Goal: Task Accomplishment & Management: Complete application form

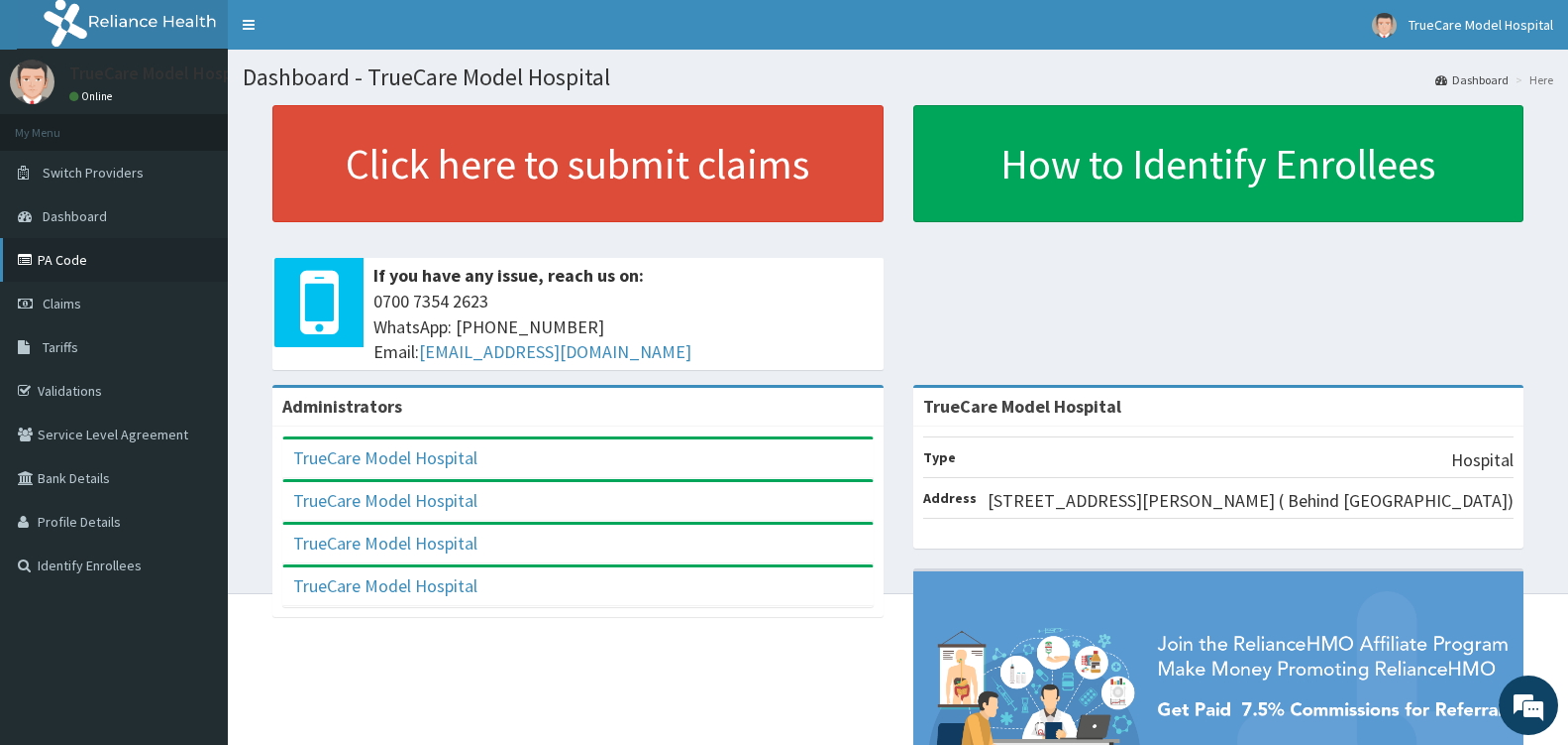
click at [72, 266] on link "PA Code" at bounding box center [114, 260] width 228 height 44
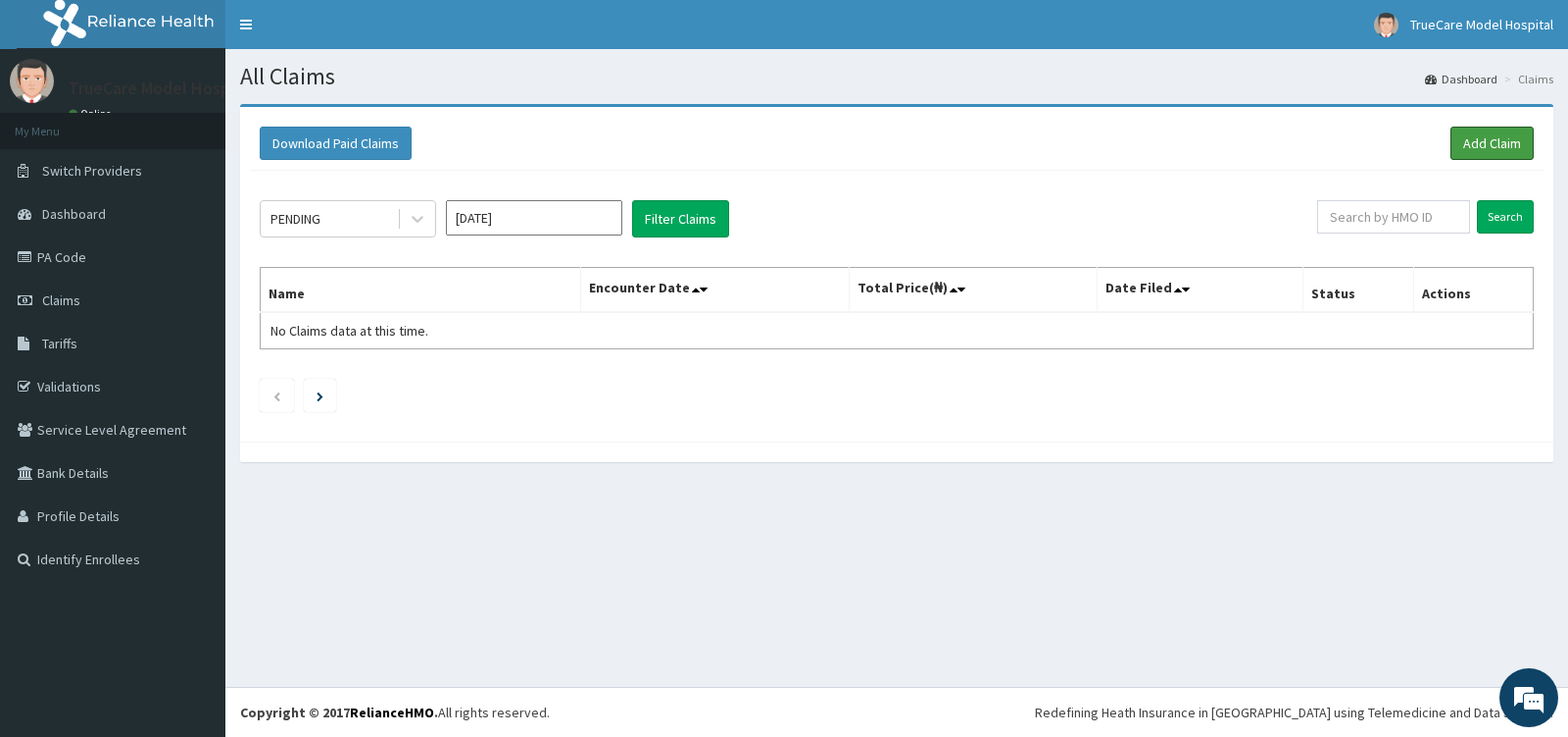
click at [1498, 144] on link "Add Claim" at bounding box center [1492, 143] width 83 height 34
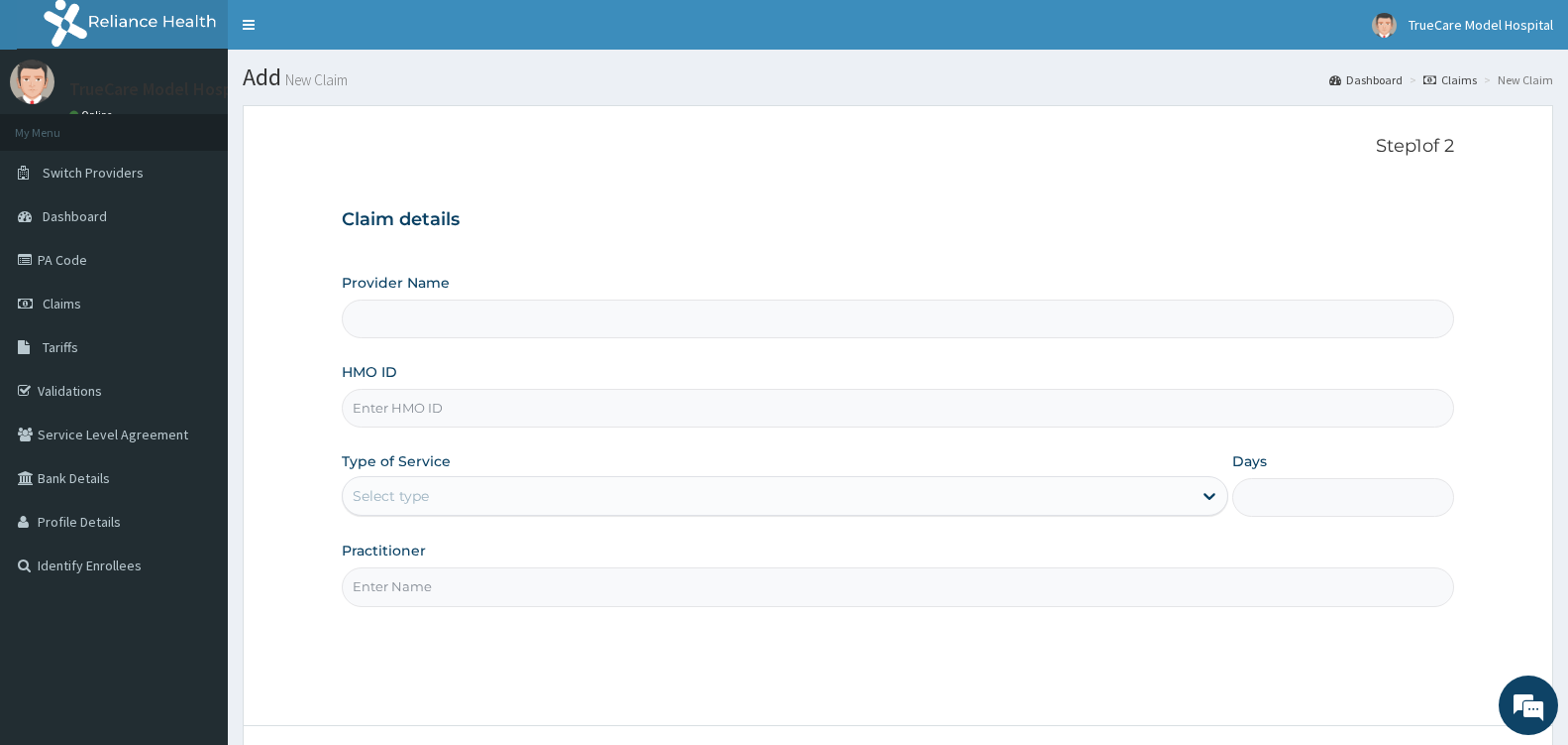
type input "TrueCare Model Hospital"
click at [655, 409] on input "HMO ID" at bounding box center [897, 408] width 1112 height 39
type input "TOO/10040/C"
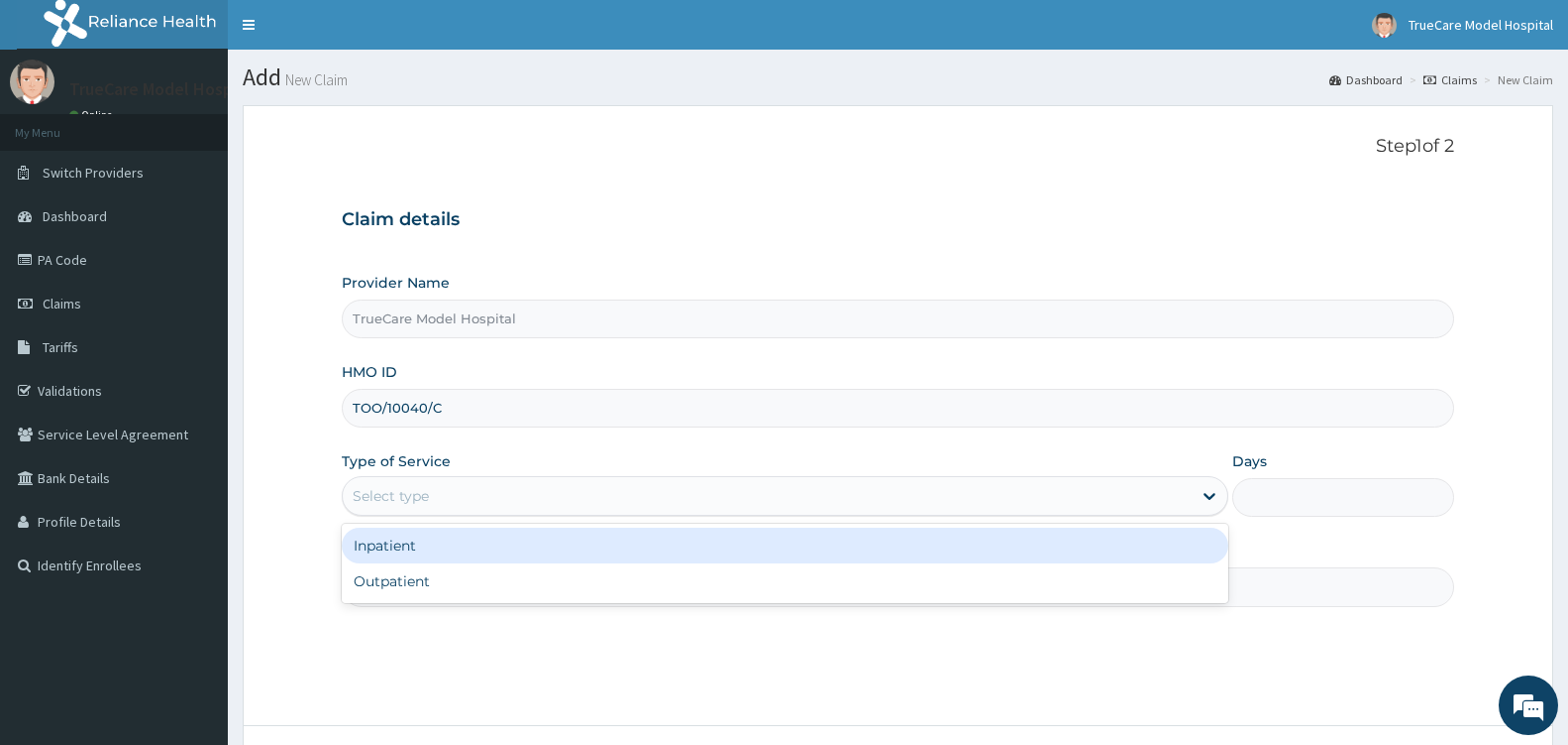
click at [1114, 502] on div "Select type" at bounding box center [768, 496] width 849 height 32
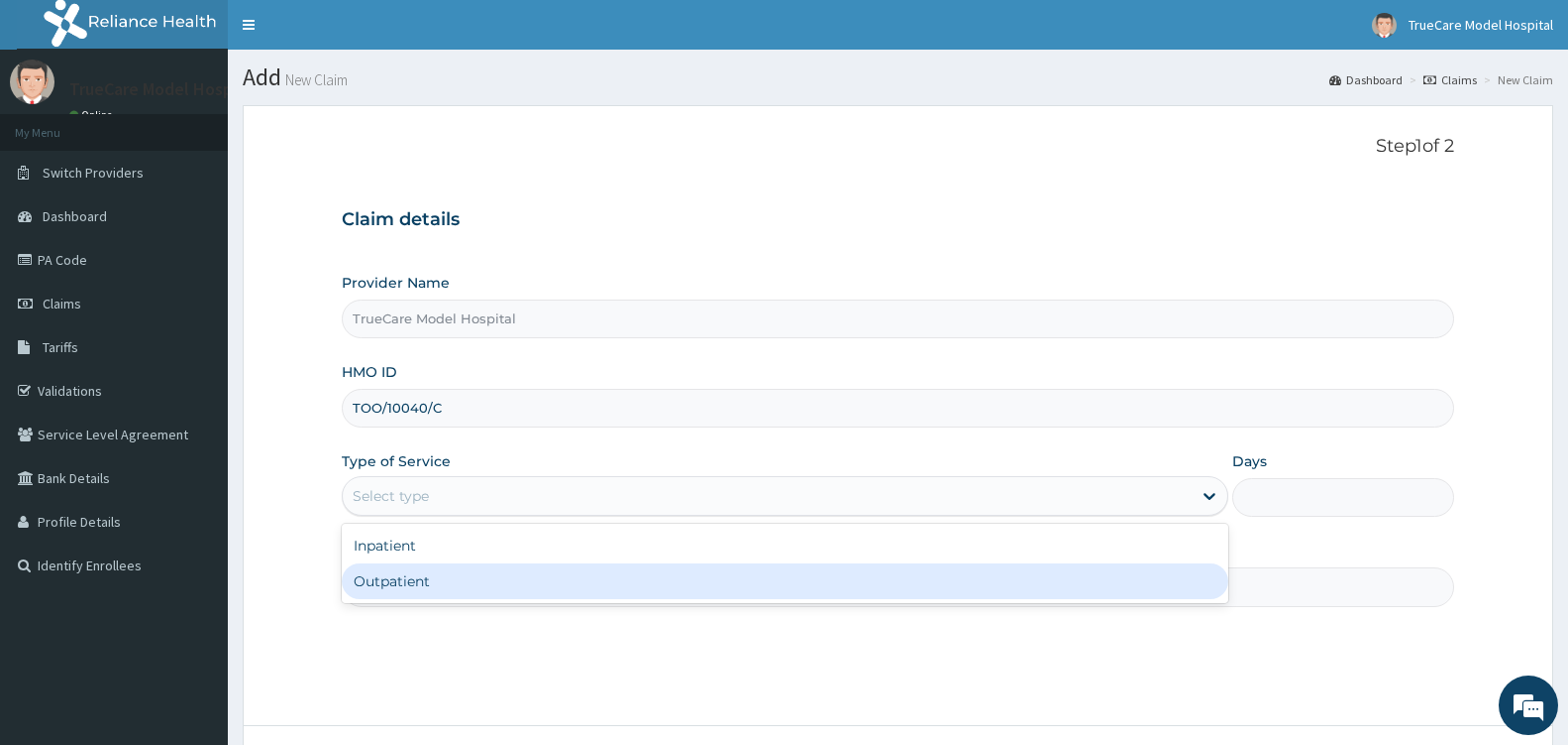
click at [689, 579] on div "Outpatient" at bounding box center [784, 581] width 886 height 36
type input "1"
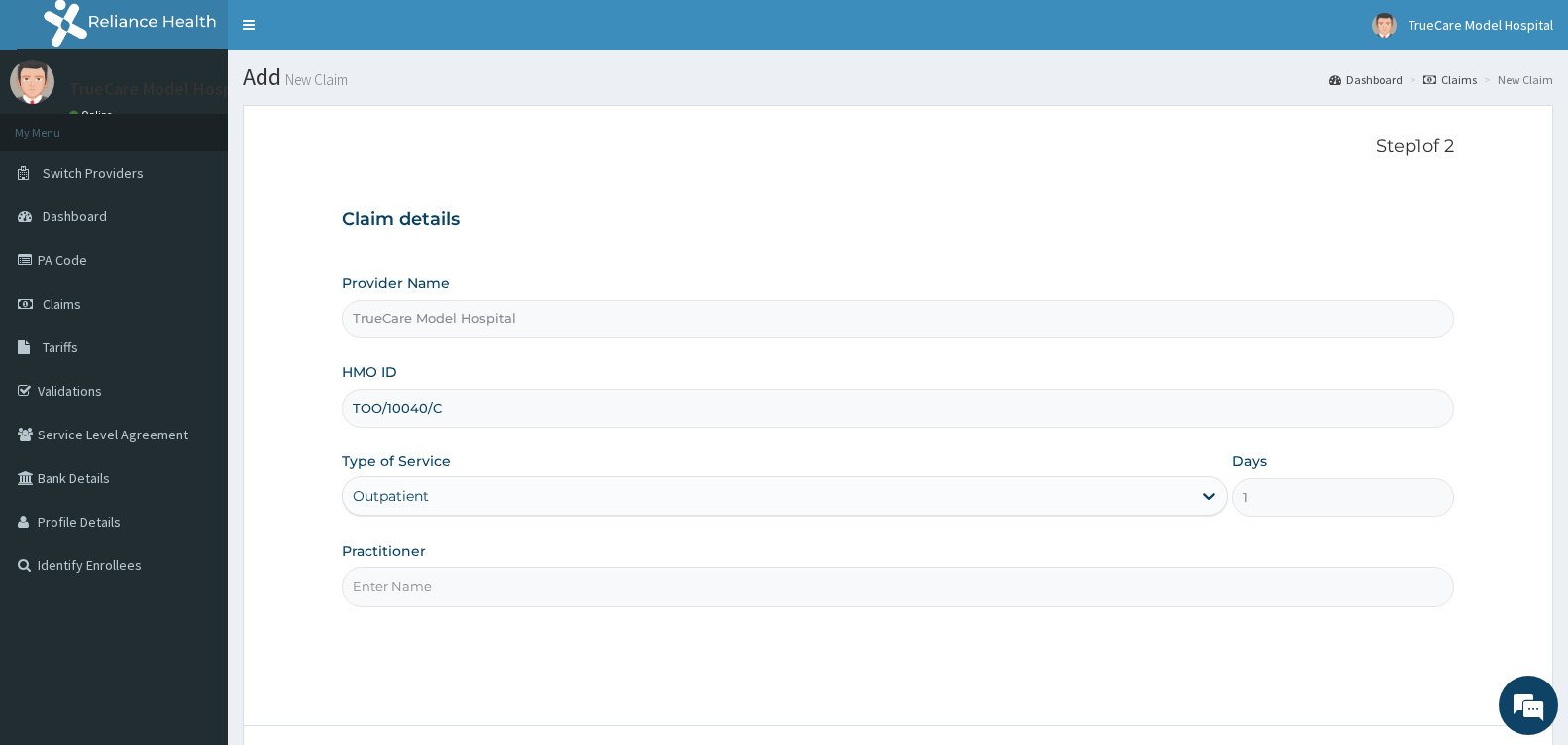
click at [670, 583] on input "Practitioner" at bounding box center [897, 586] width 1112 height 39
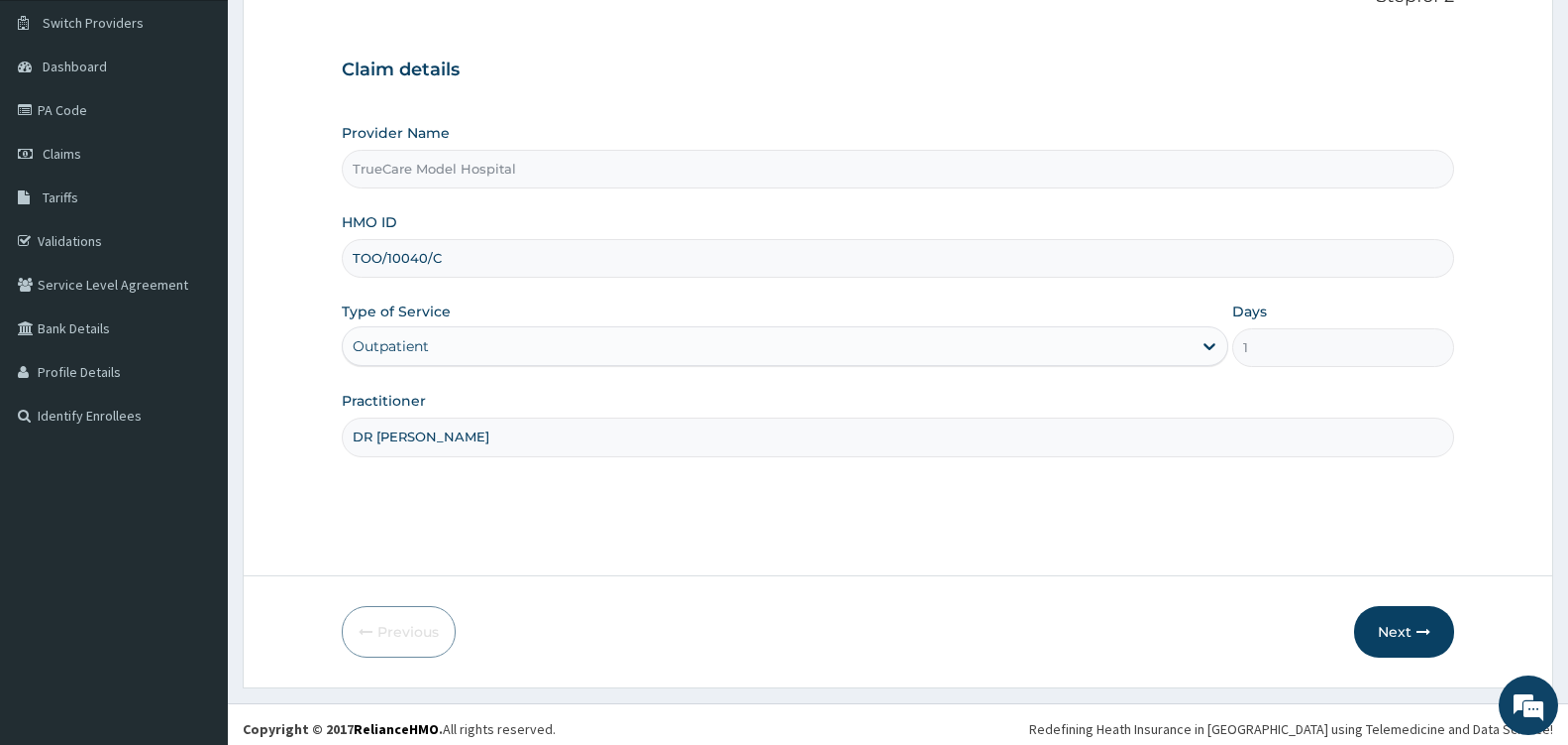
scroll to position [159, 0]
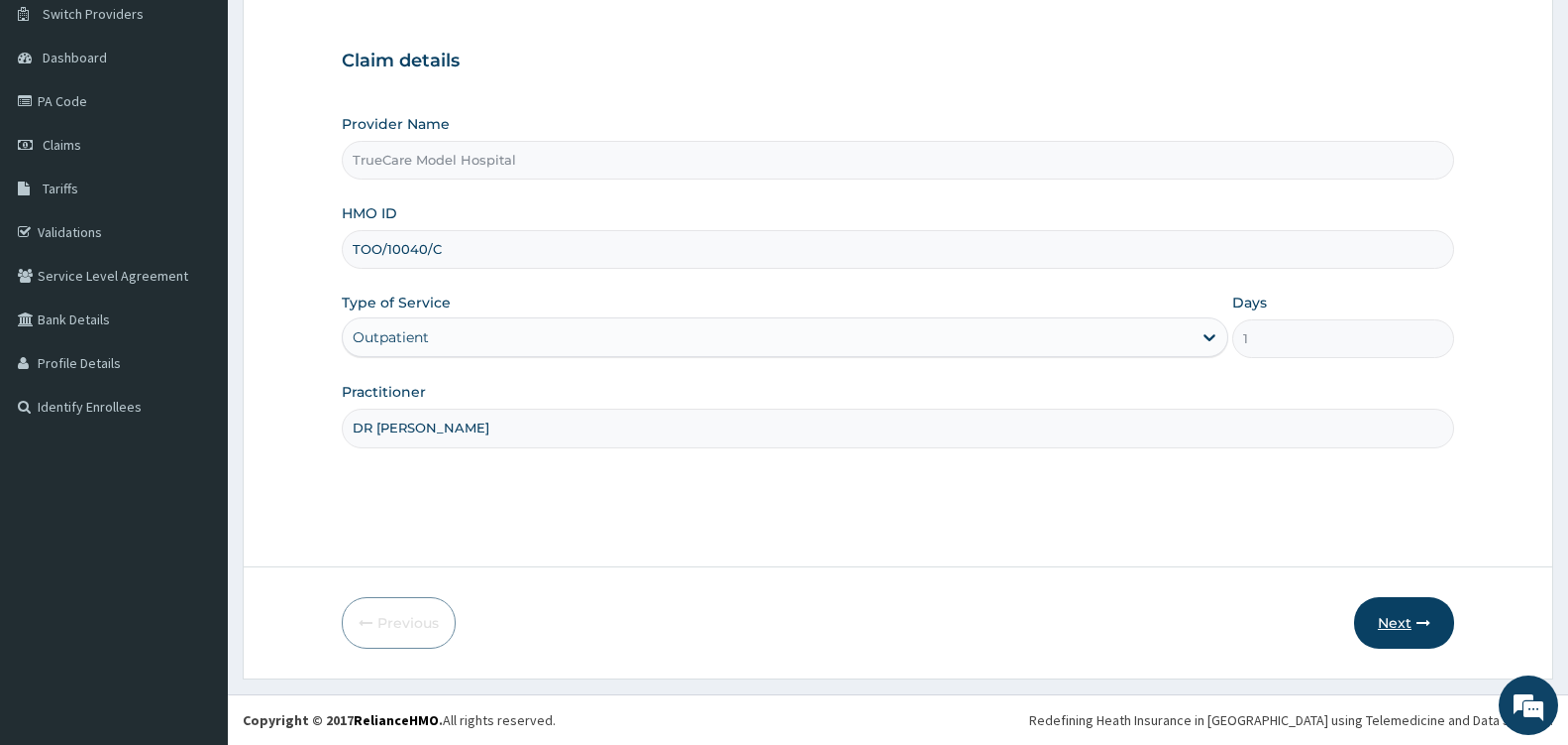
type input "DR [PERSON_NAME]"
click at [1406, 619] on button "Next" at bounding box center [1404, 623] width 100 height 52
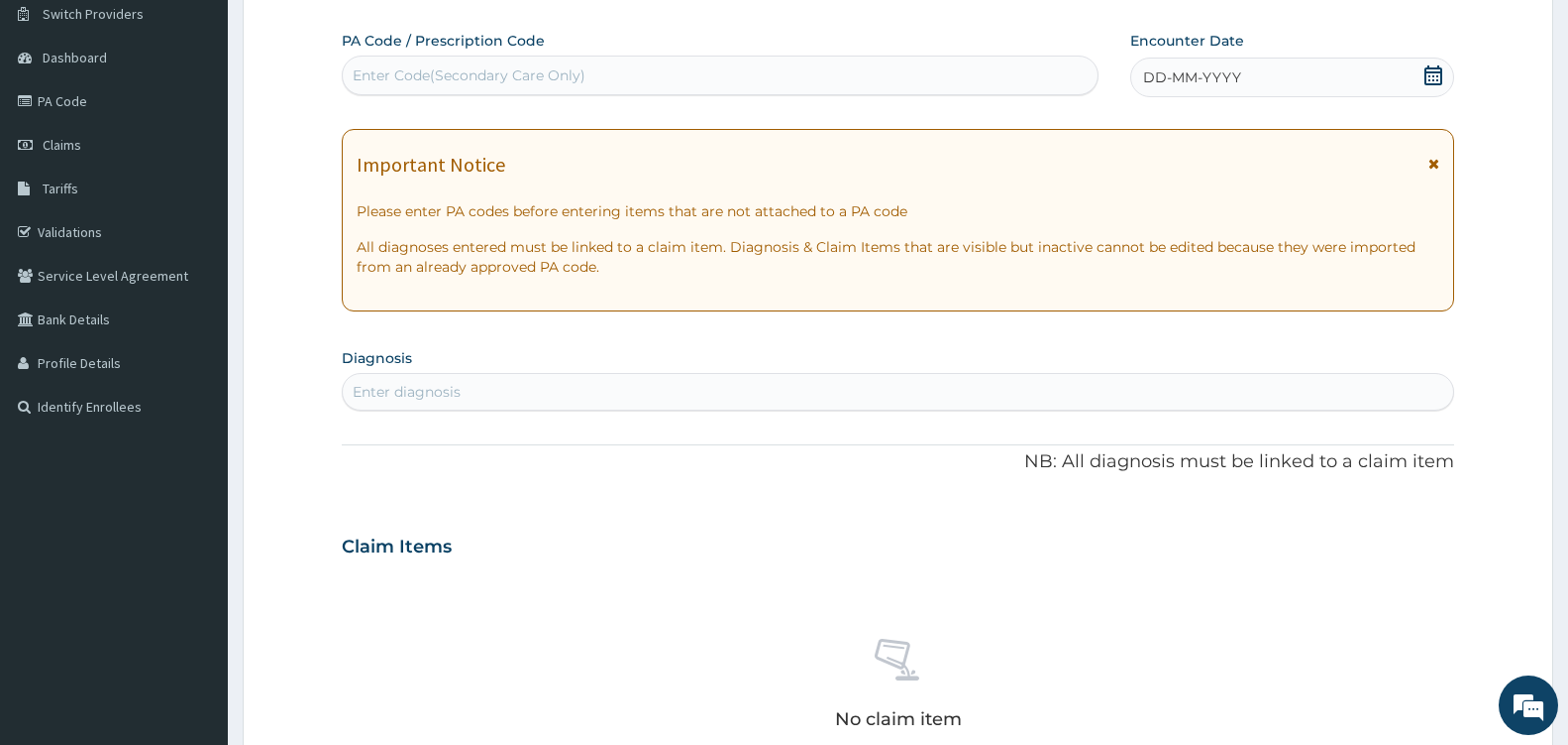
click at [1429, 77] on icon at bounding box center [1434, 75] width 20 height 20
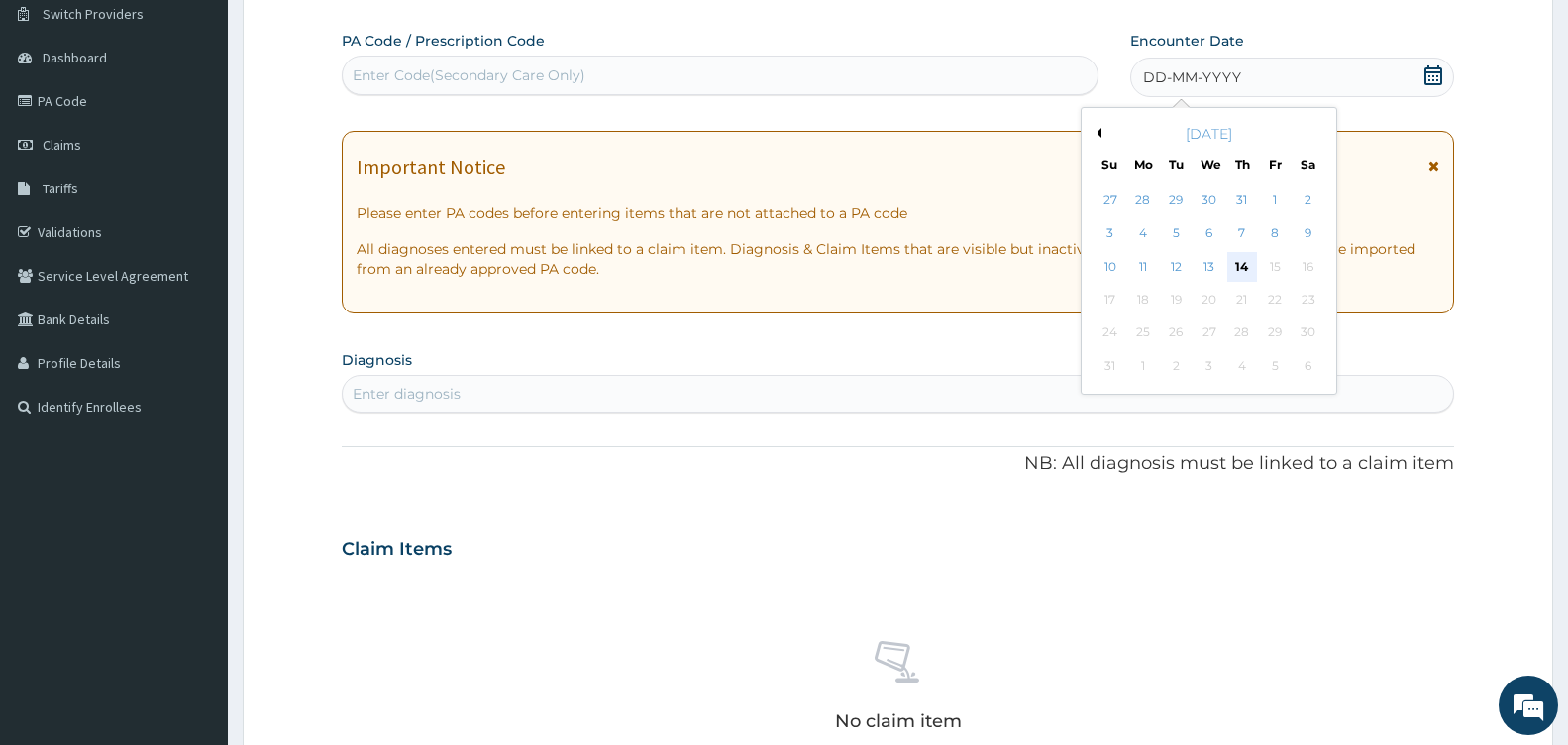
click at [1245, 266] on div "14" at bounding box center [1242, 267] width 30 height 30
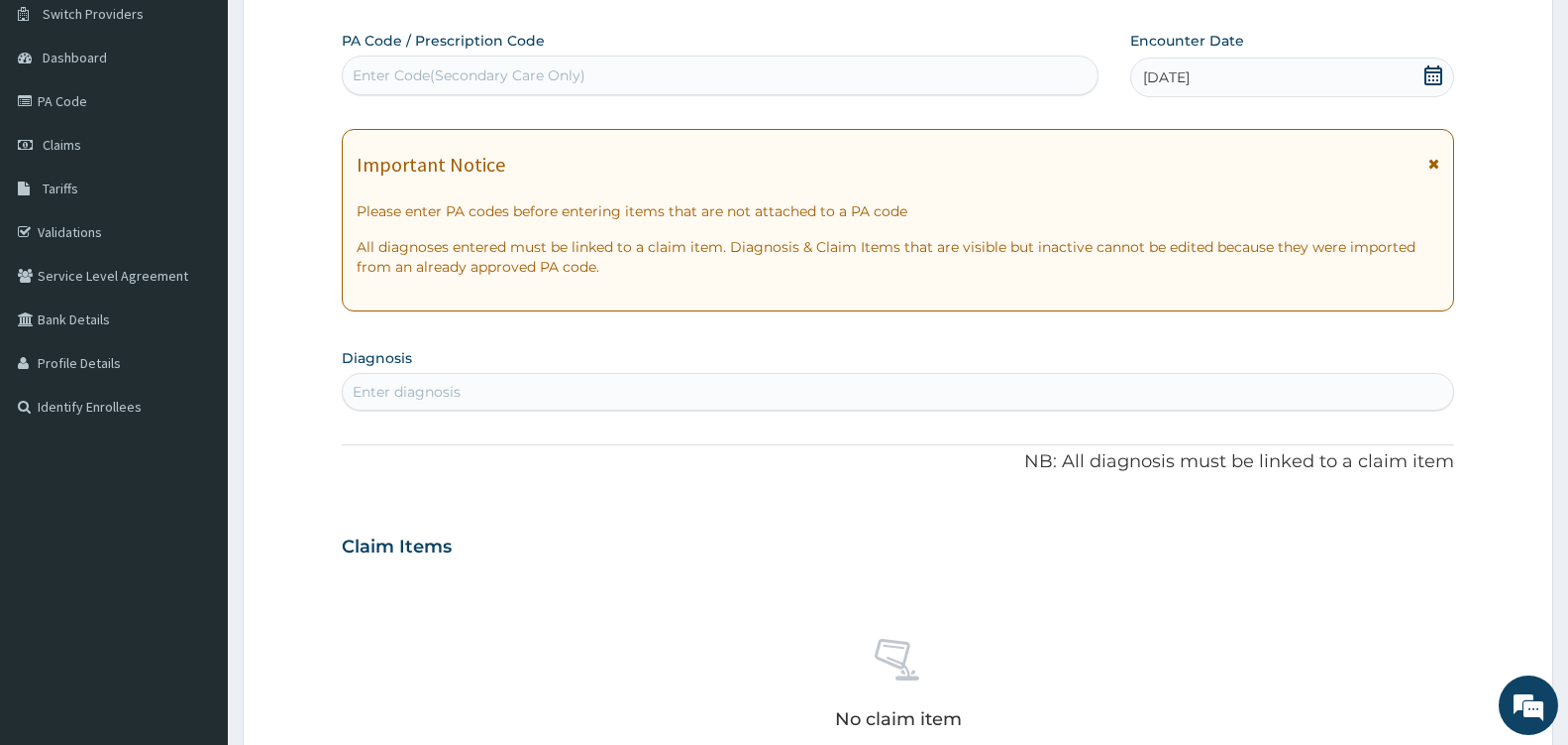
click at [687, 382] on div "Enter diagnosis" at bounding box center [897, 392] width 1110 height 32
type input "[MEDICAL_DATA]"
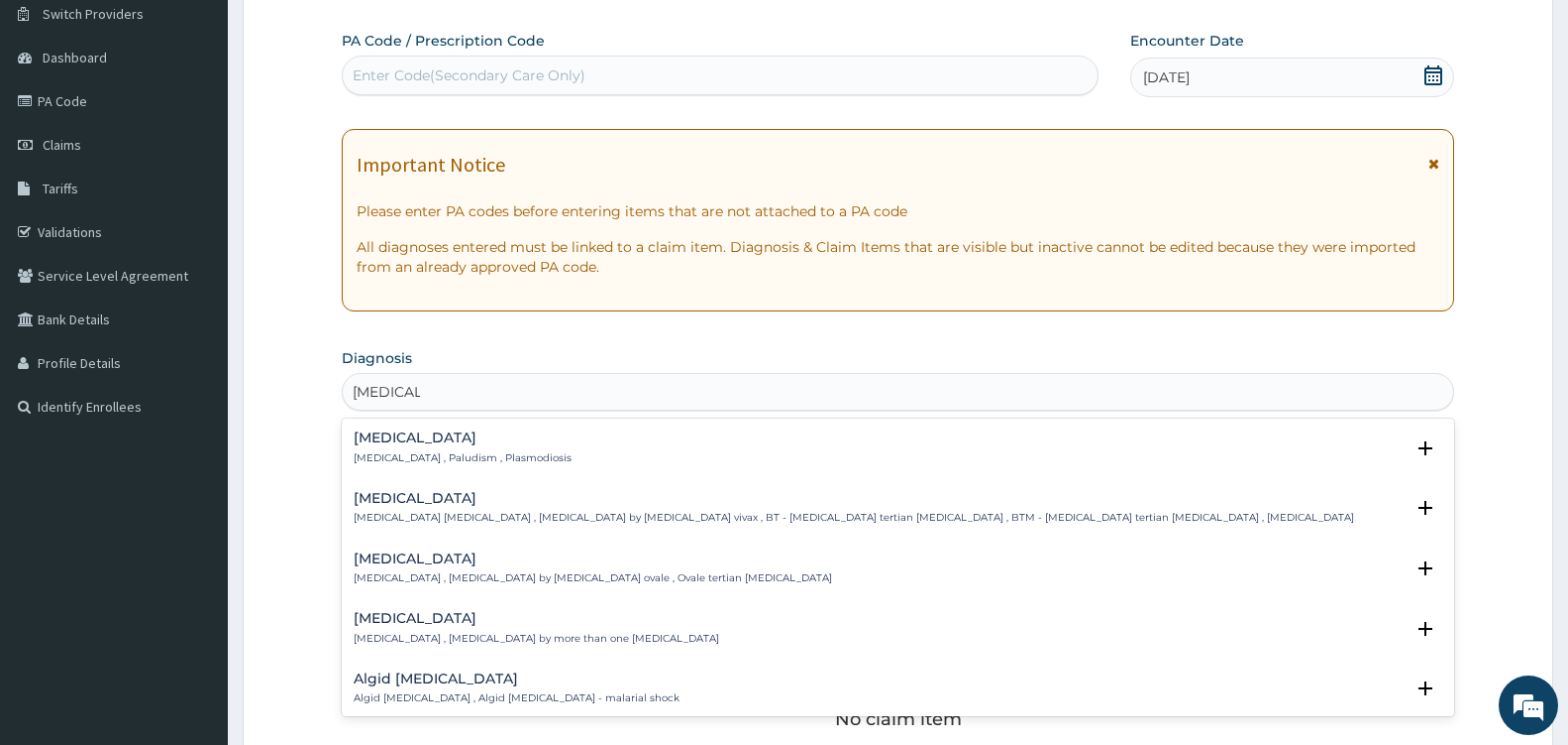
click at [384, 444] on h4 "[MEDICAL_DATA]" at bounding box center [463, 437] width 218 height 15
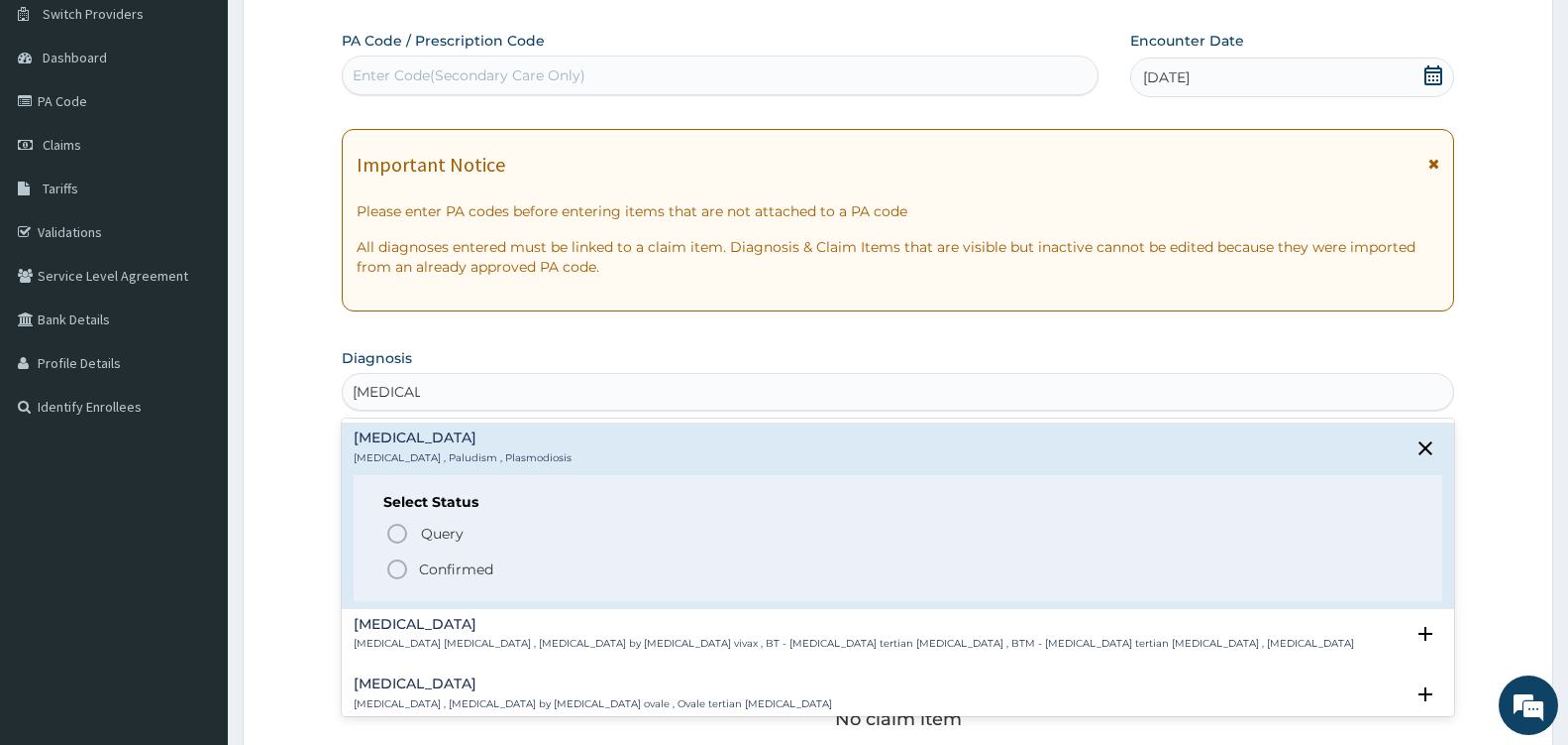
click at [395, 570] on icon "status option filled" at bounding box center [398, 569] width 24 height 24
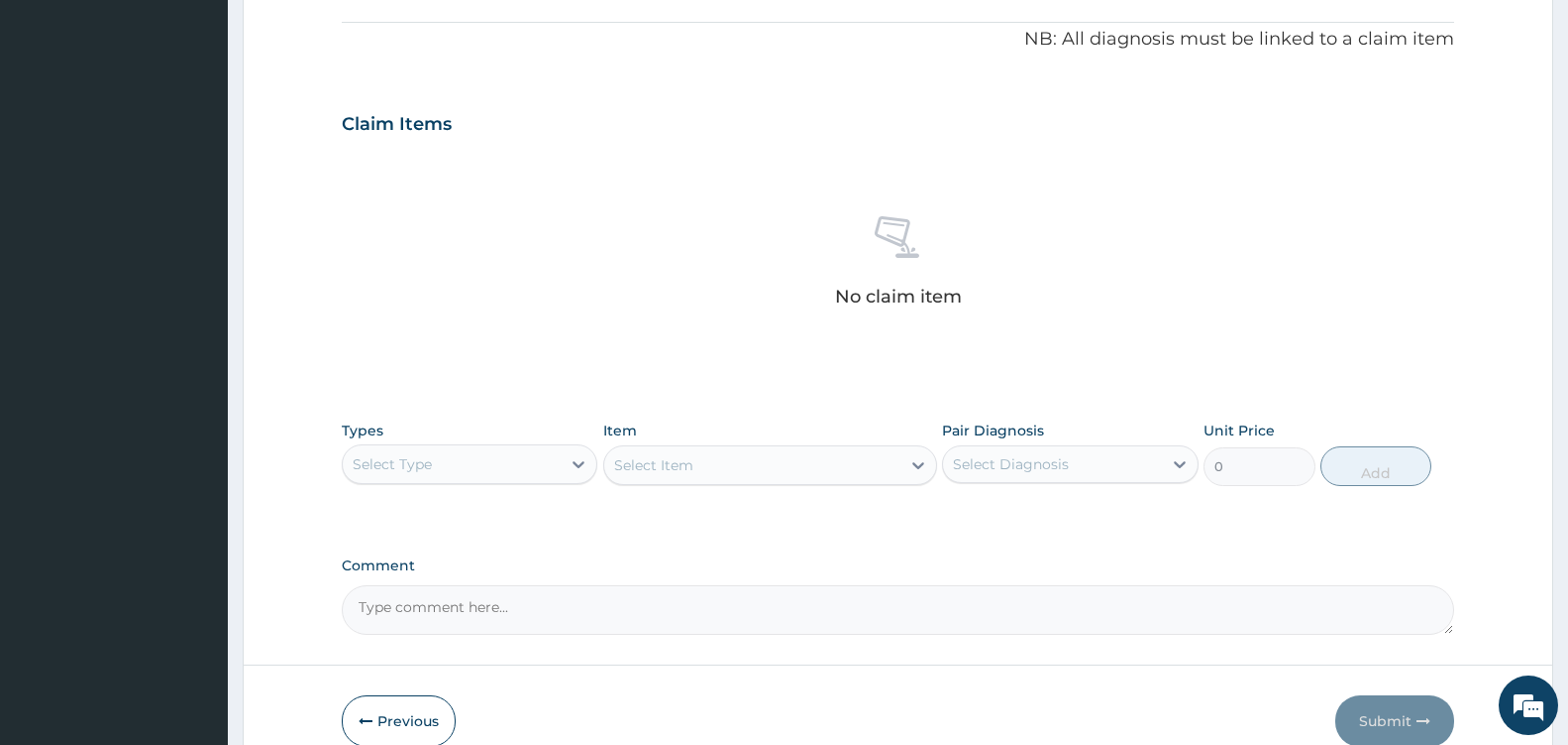
scroll to position [685, 0]
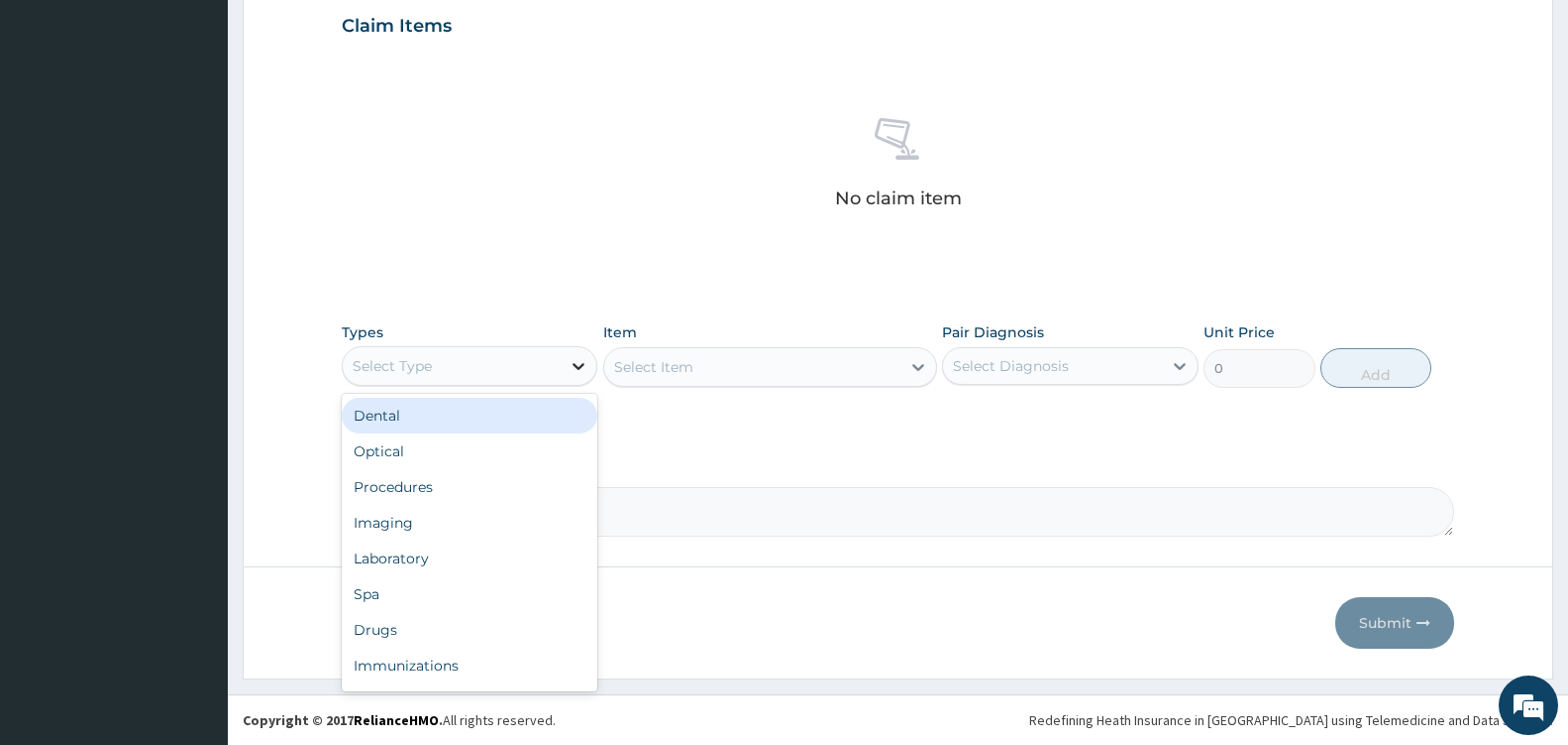
click at [575, 356] on icon at bounding box center [579, 366] width 20 height 20
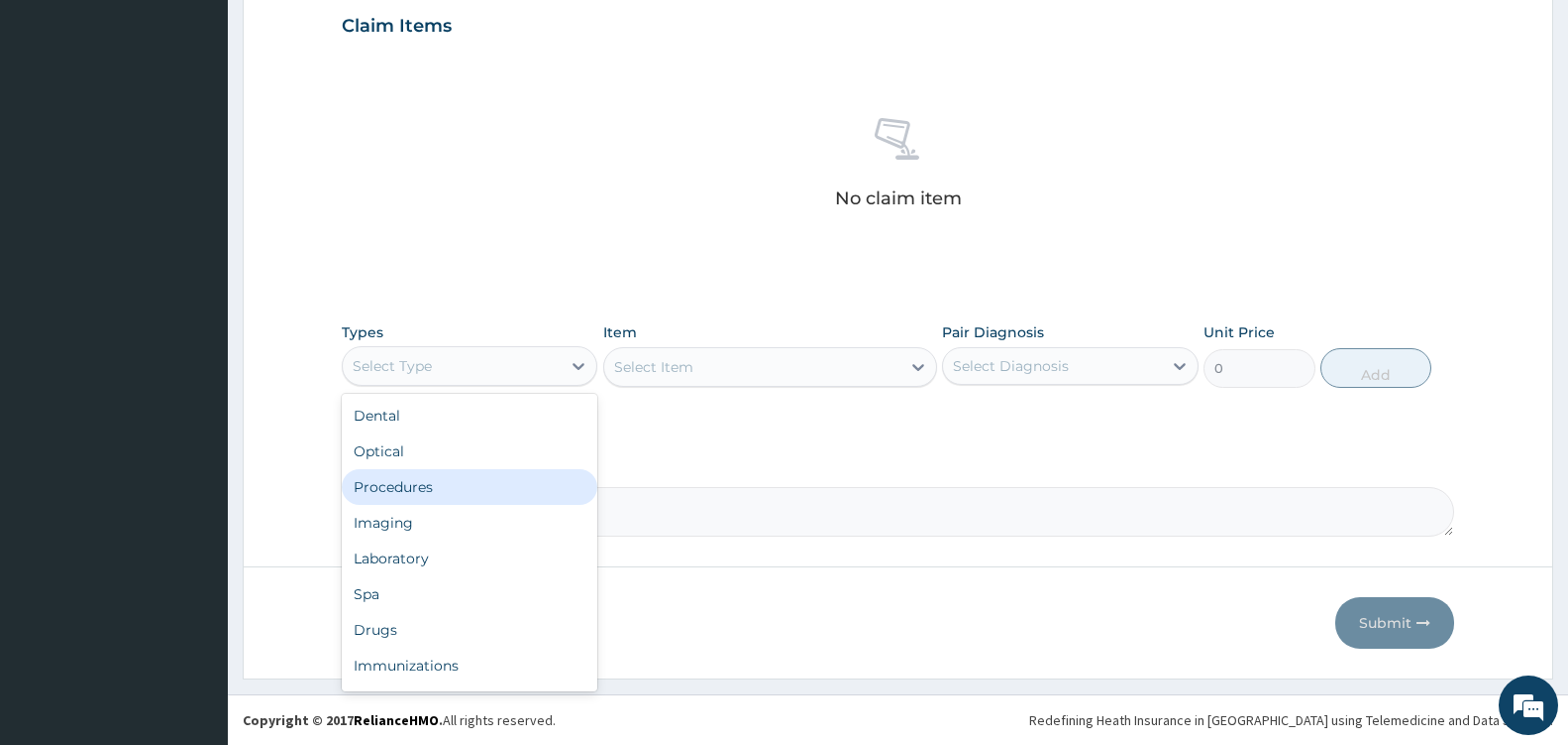
click at [450, 478] on div "Procedures" at bounding box center [470, 487] width 256 height 36
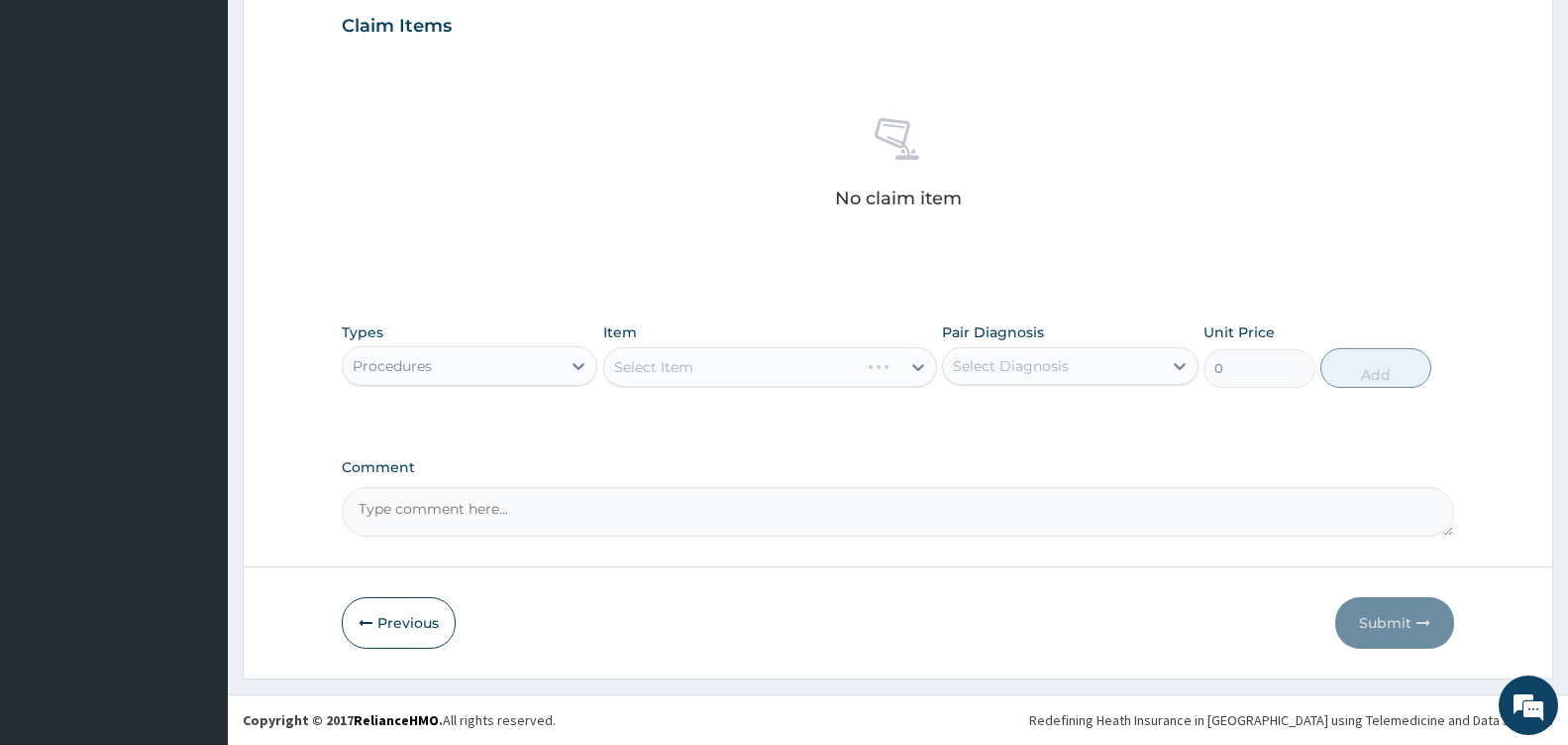
click at [906, 365] on div "Select Item" at bounding box center [771, 367] width 334 height 40
click at [906, 365] on div at bounding box center [918, 367] width 36 height 36
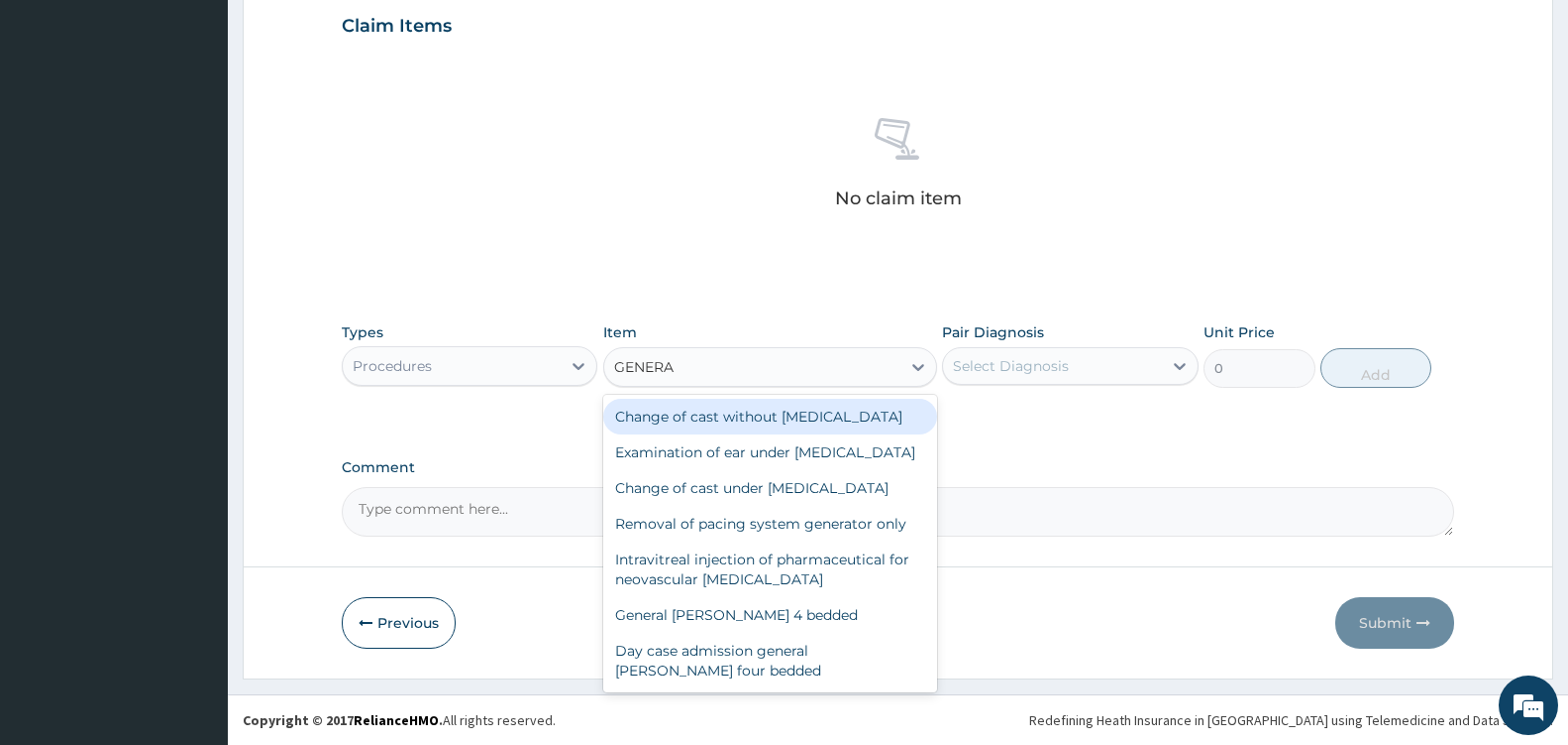
type input "GENERAL"
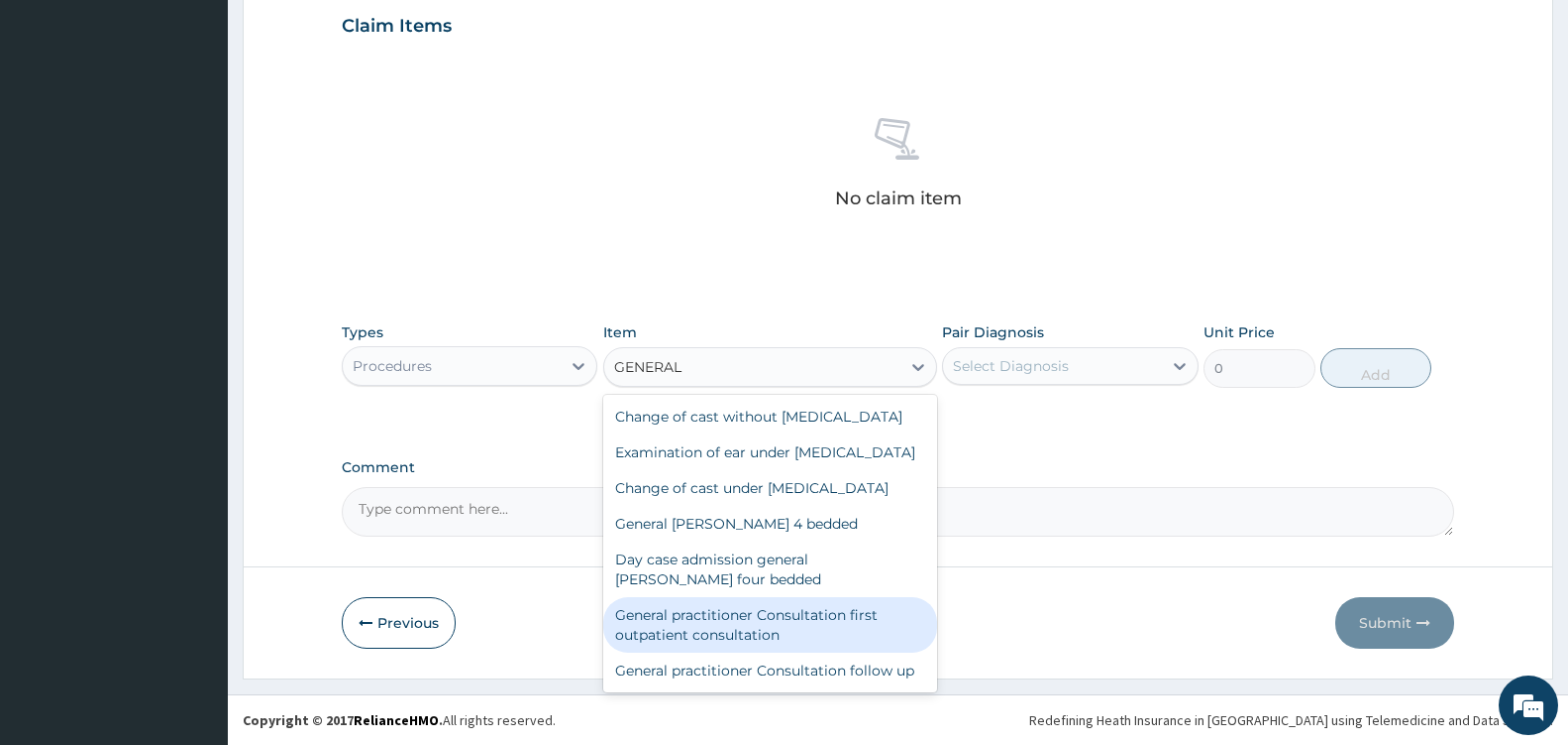
click at [760, 652] on div "General practitioner Consultation first outpatient consultation" at bounding box center [771, 625] width 334 height 56
type input "3600"
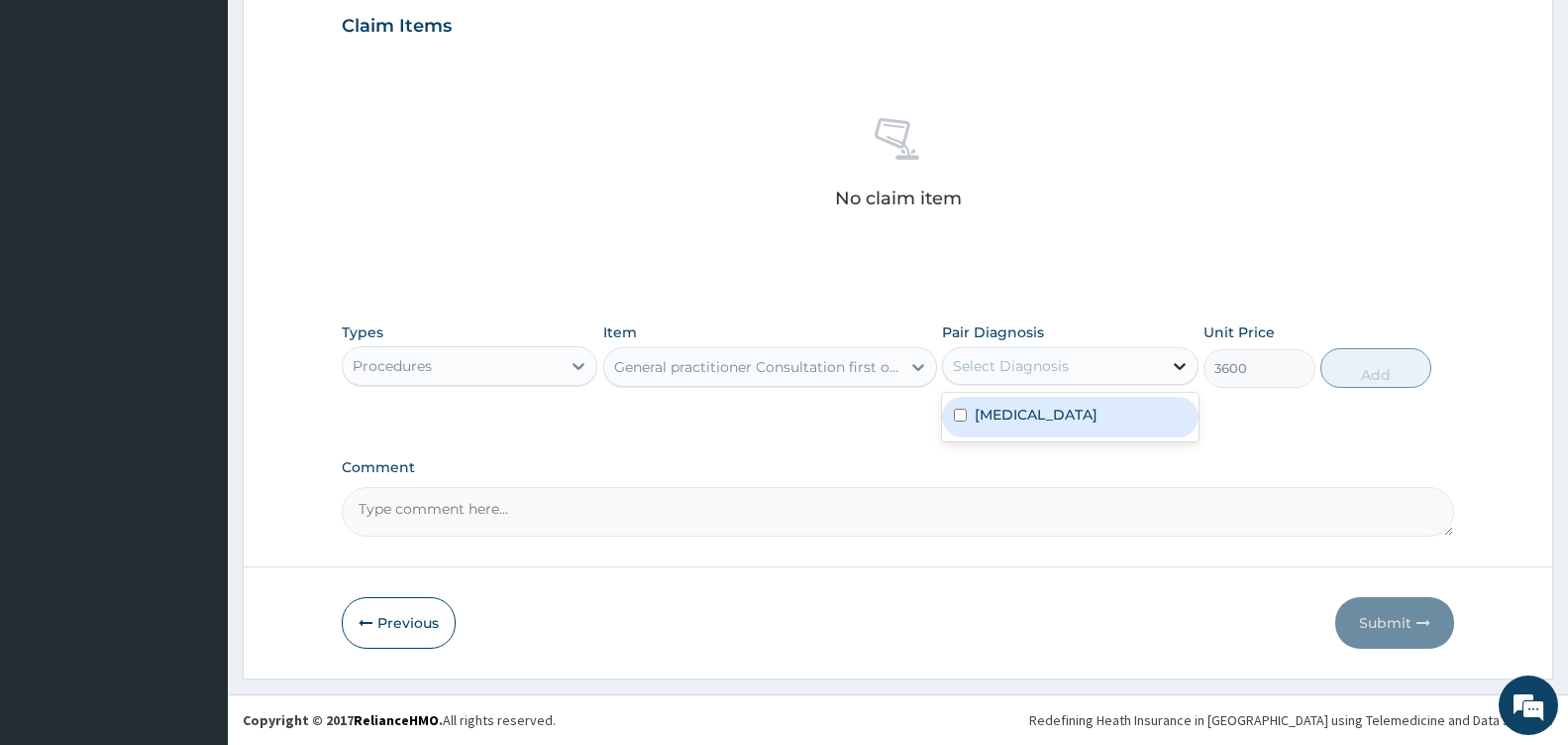
click at [1179, 364] on icon at bounding box center [1180, 366] width 20 height 20
click at [1102, 401] on div "[MEDICAL_DATA]" at bounding box center [1070, 417] width 256 height 41
checkbox input "true"
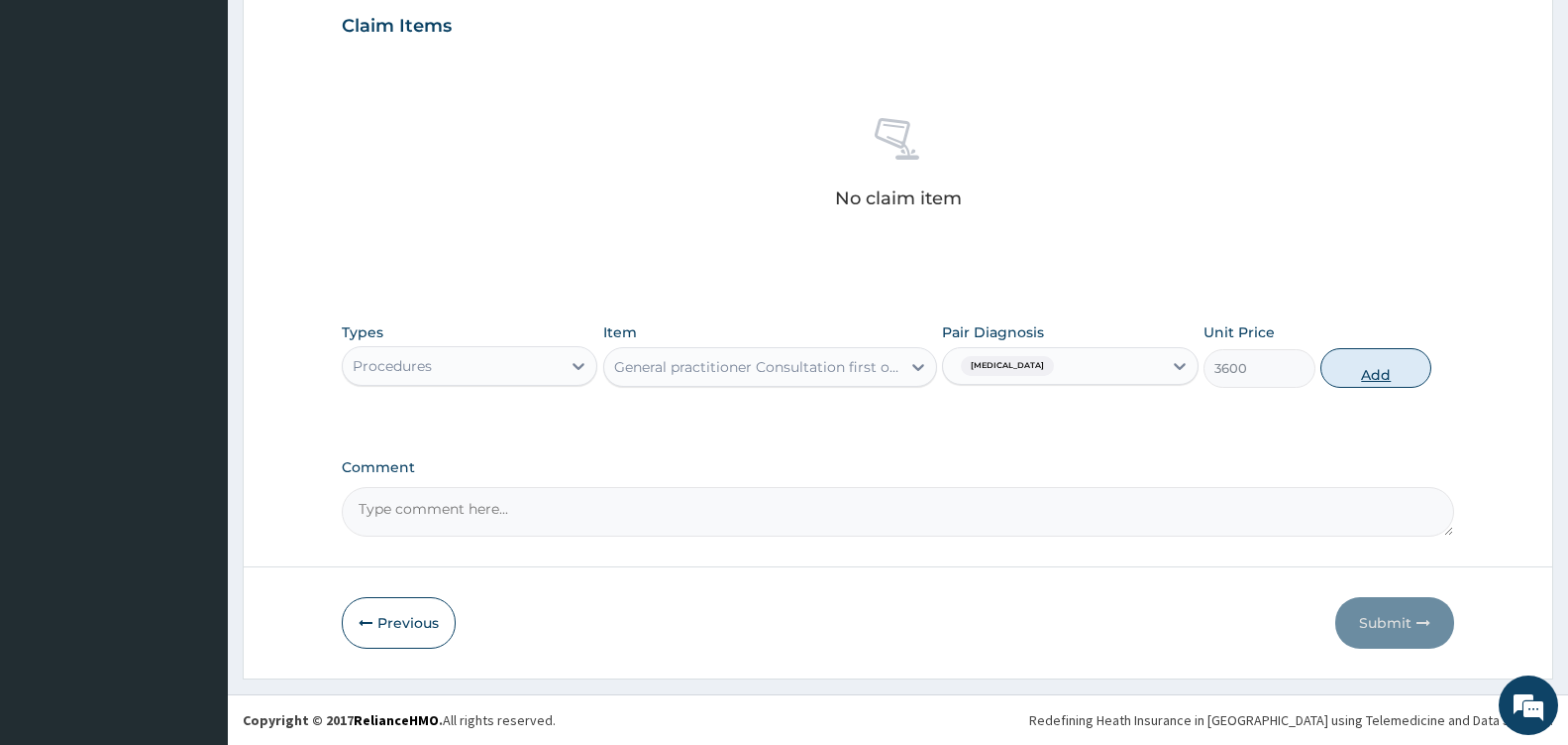
click at [1383, 371] on button "Add" at bounding box center [1376, 368] width 111 height 40
type input "0"
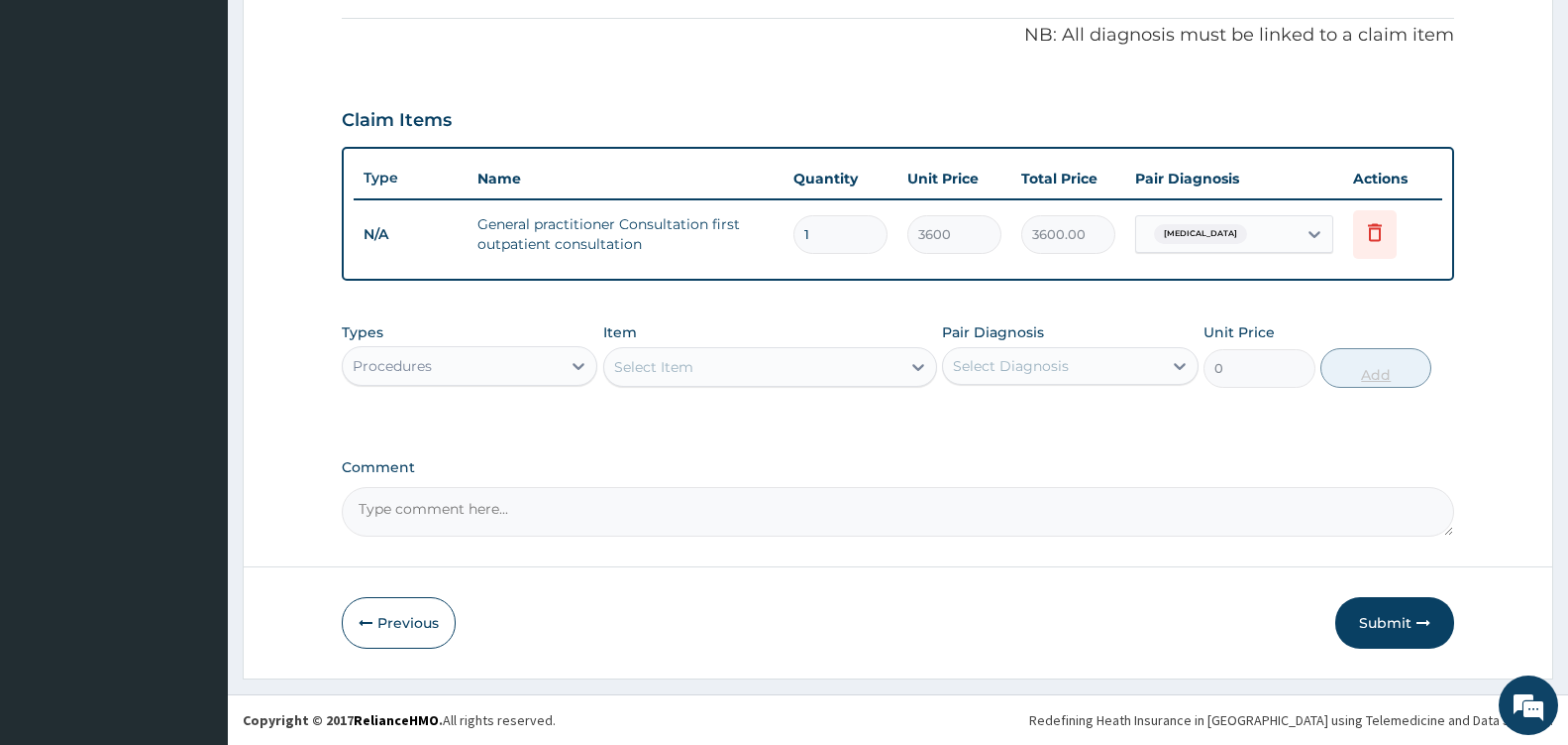
scroll to position [591, 0]
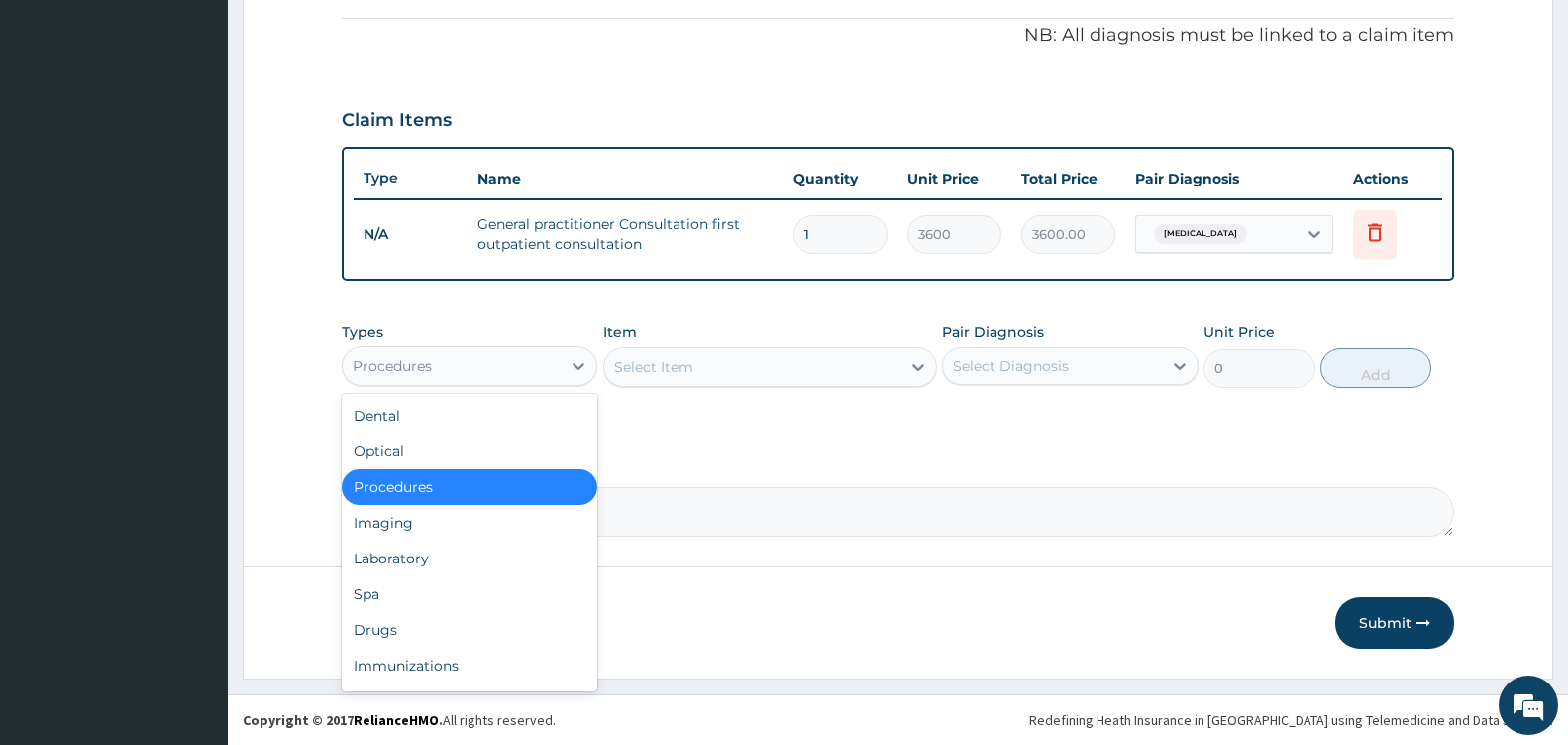
click at [556, 378] on div "Procedures" at bounding box center [452, 366] width 218 height 32
click at [388, 625] on div "Drugs" at bounding box center [470, 630] width 256 height 36
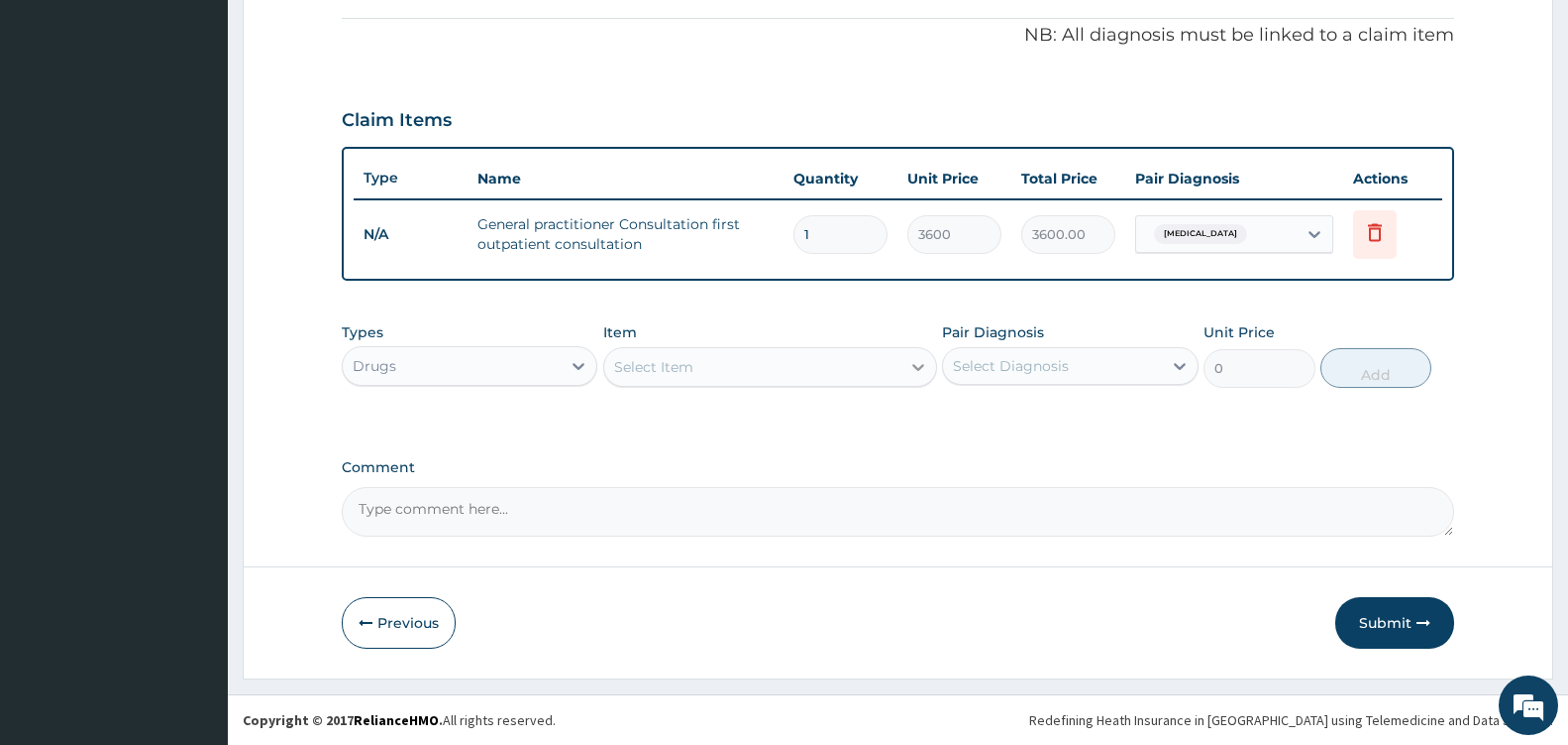
click at [913, 360] on icon at bounding box center [918, 367] width 20 height 20
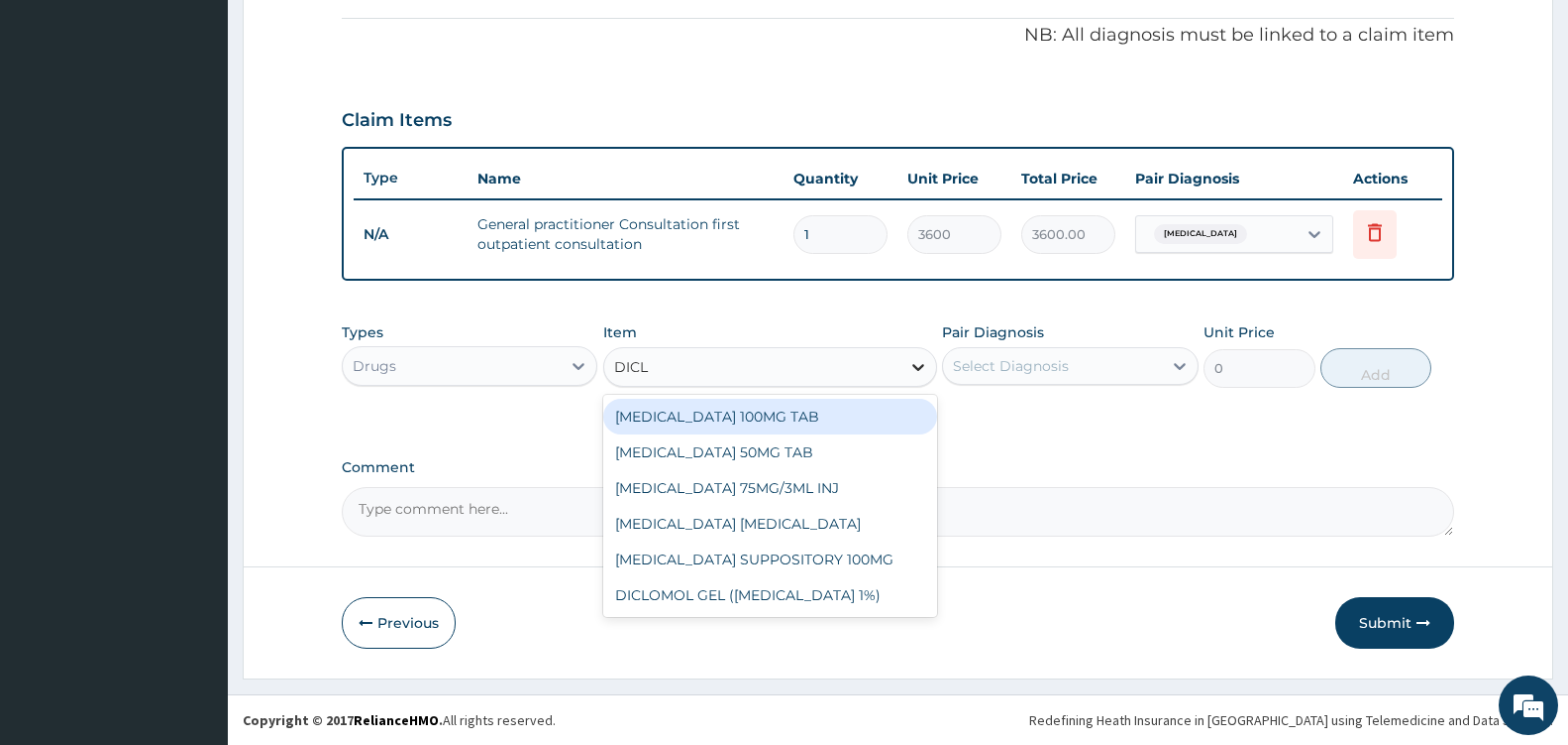
type input "DICLO"
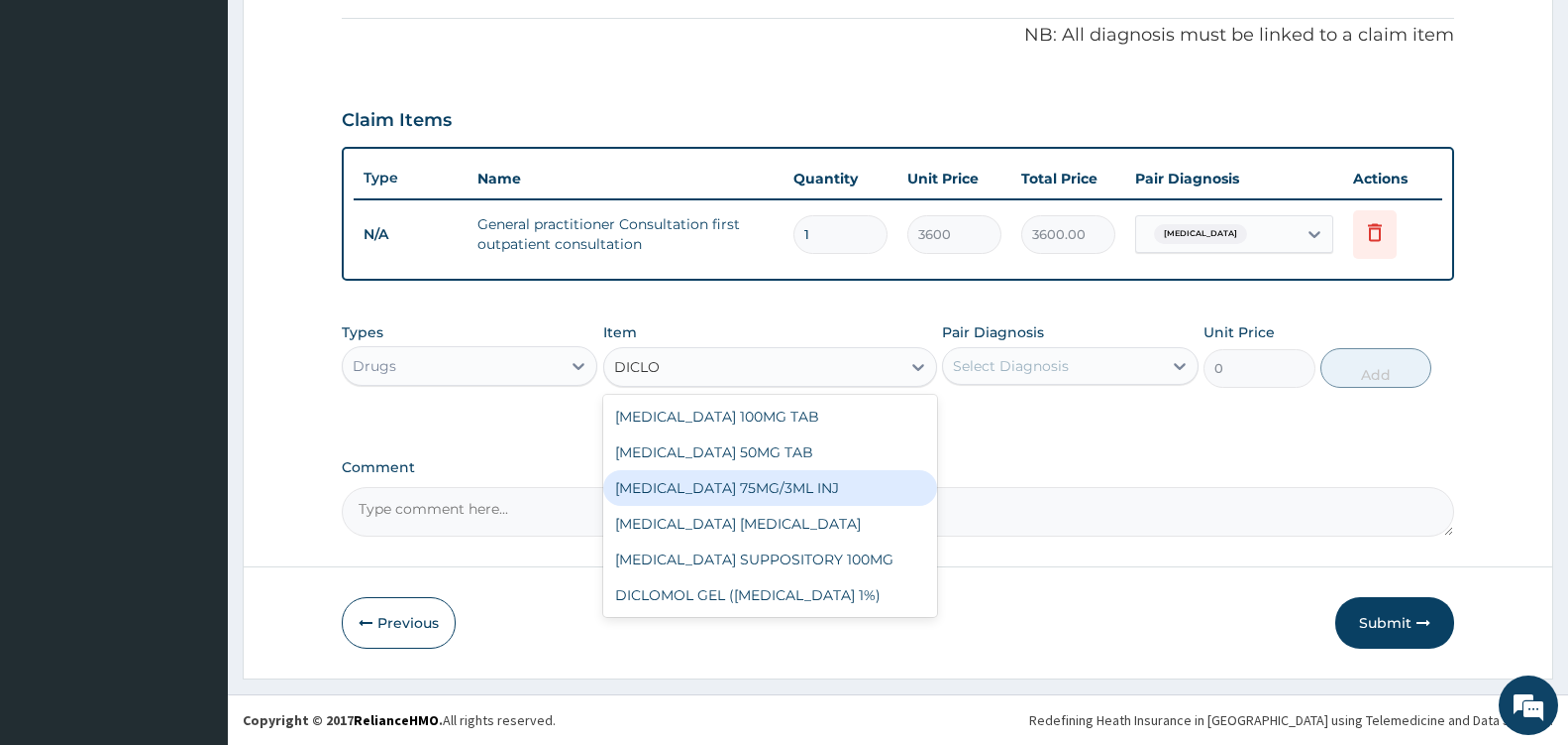
click at [794, 492] on div "[MEDICAL_DATA] 75MG/3ML INJ" at bounding box center [771, 488] width 334 height 36
type input "700"
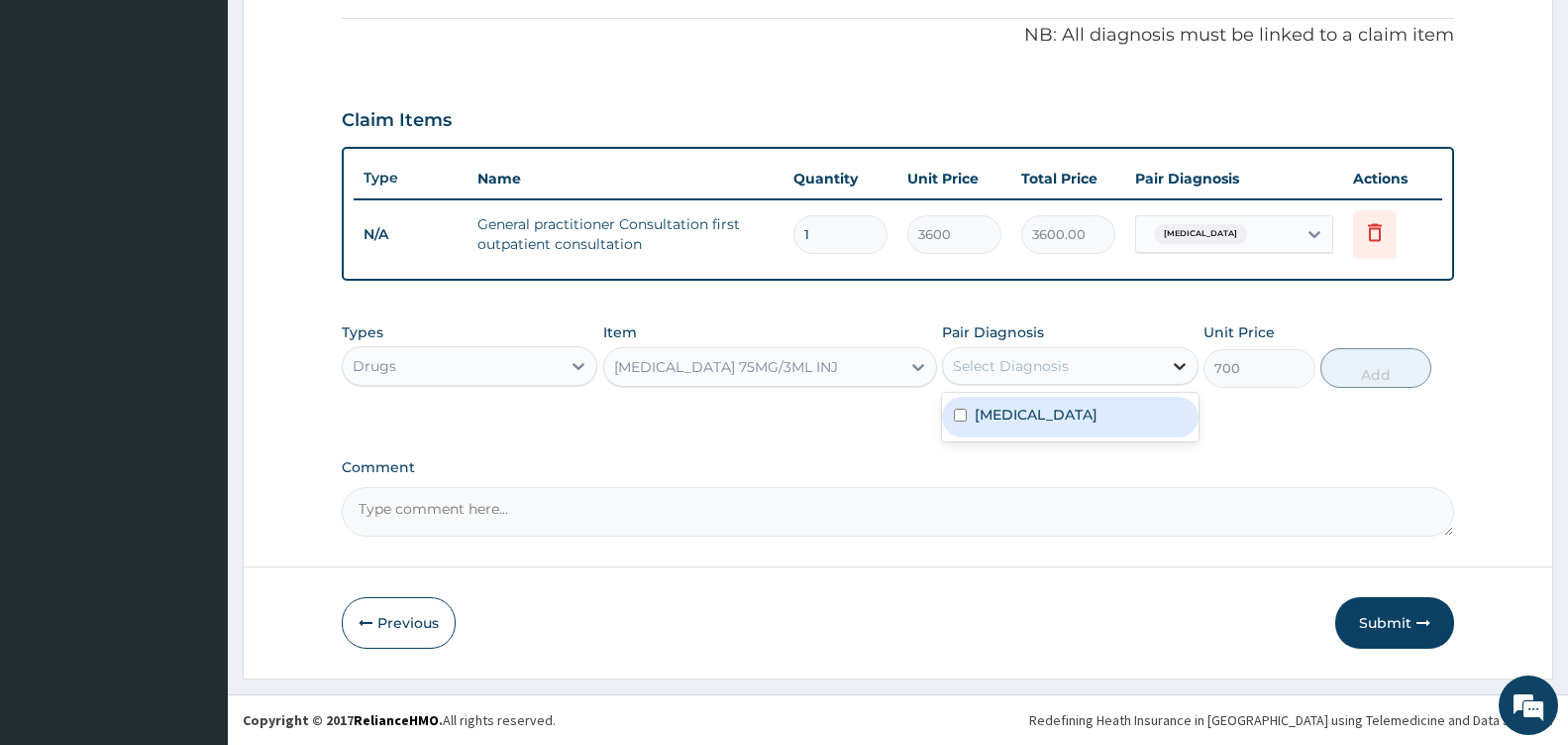
click at [1175, 370] on icon at bounding box center [1180, 366] width 20 height 20
click at [1117, 409] on div "[MEDICAL_DATA]" at bounding box center [1070, 417] width 256 height 41
checkbox input "true"
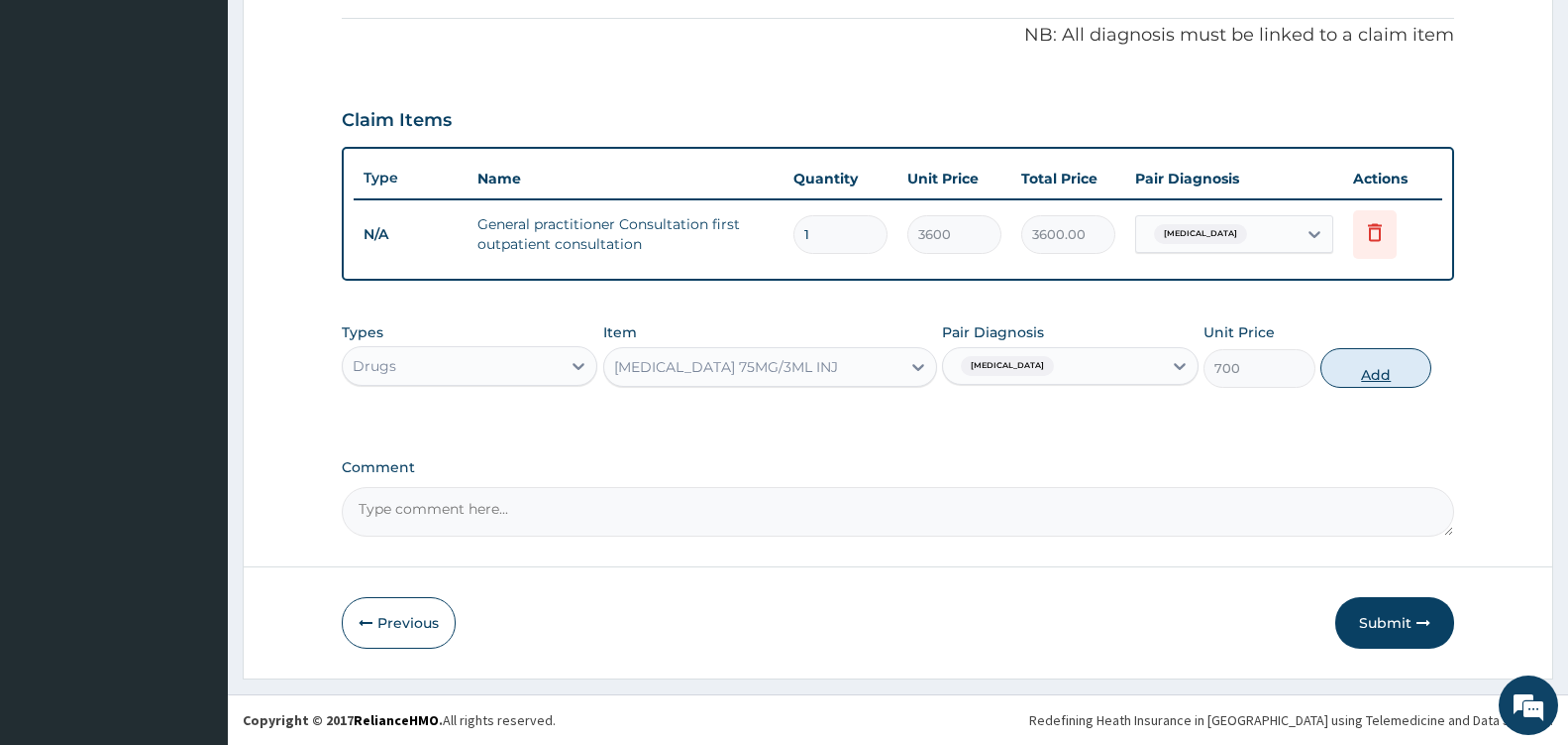
click at [1355, 364] on button "Add" at bounding box center [1376, 368] width 111 height 40
type input "0"
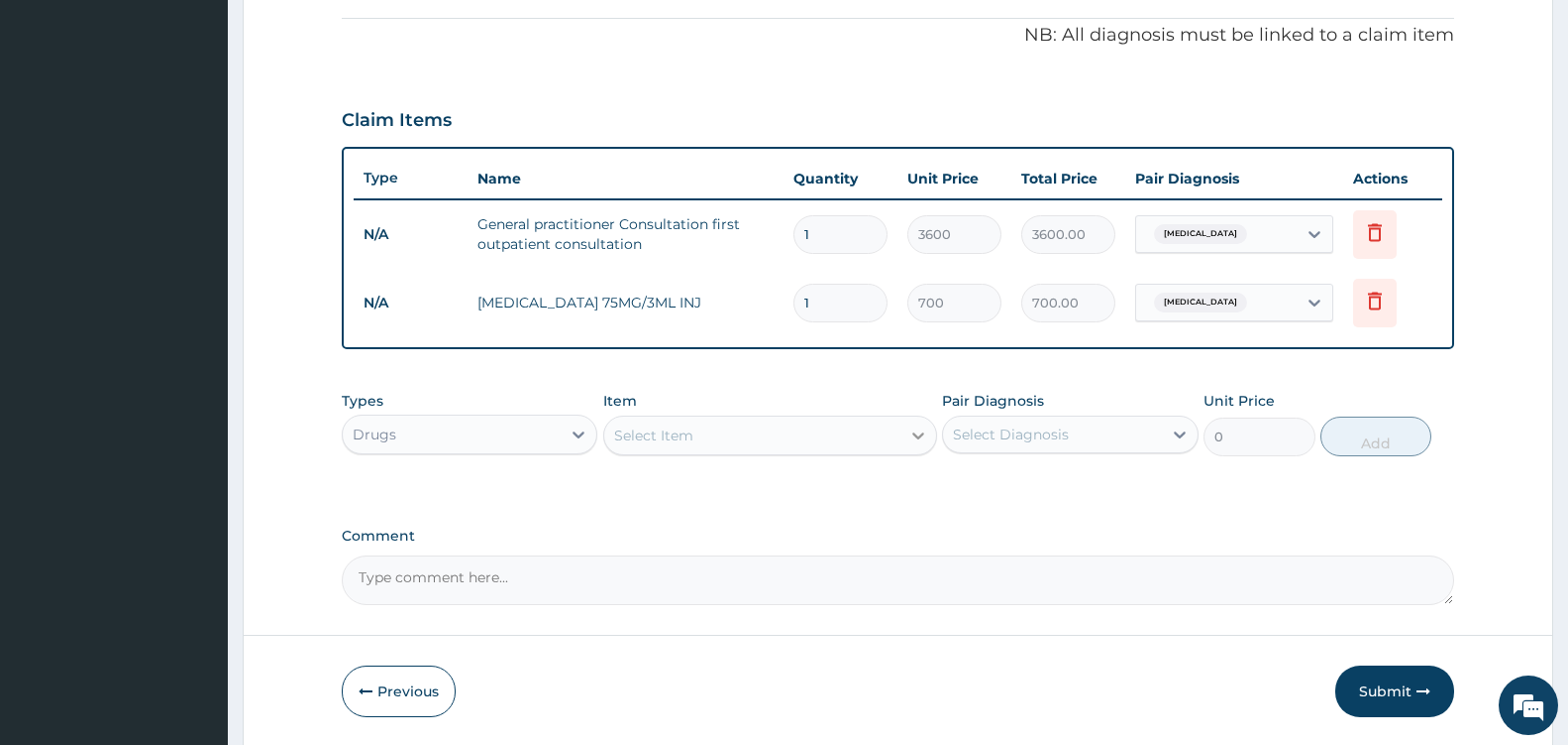
click at [908, 433] on icon at bounding box center [918, 435] width 20 height 20
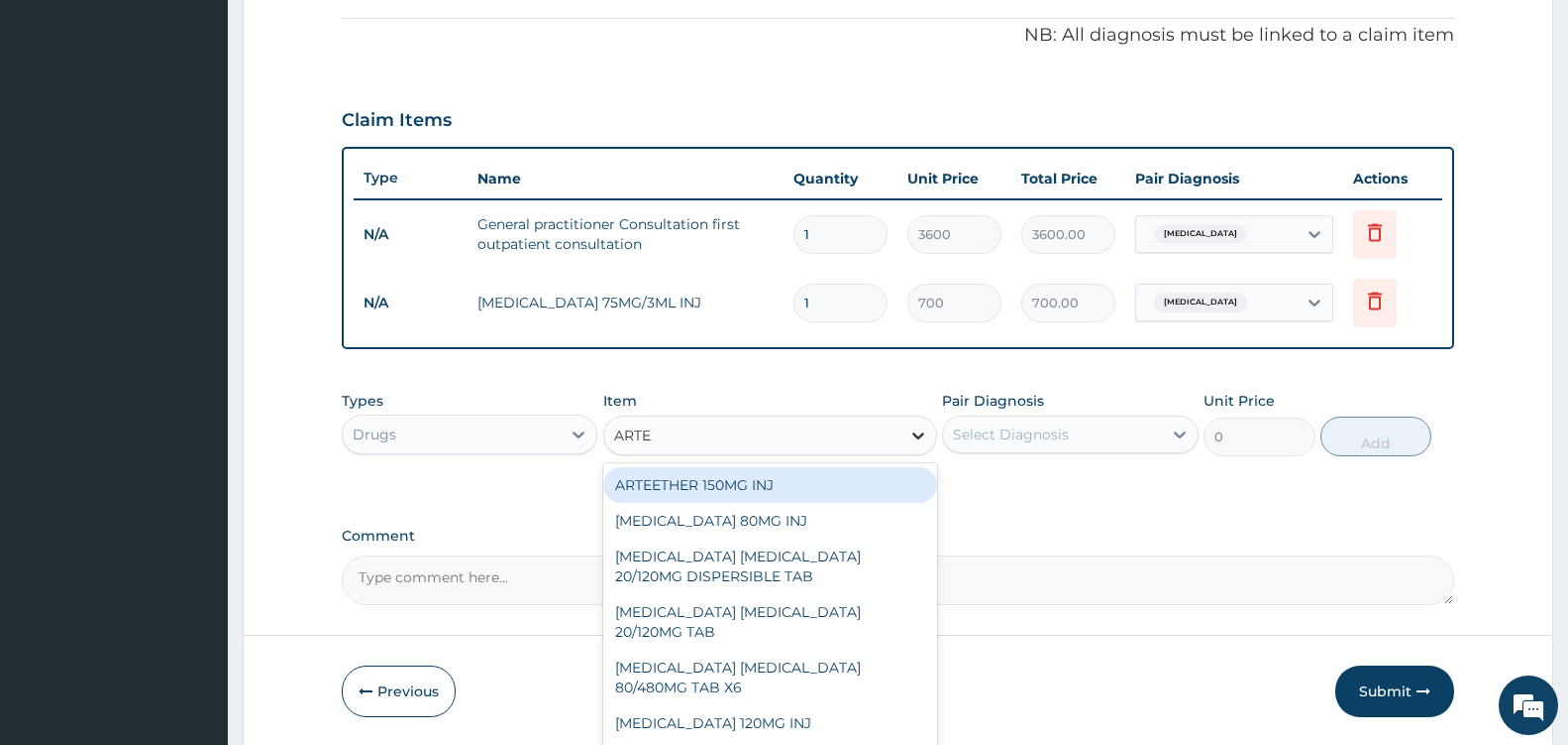
type input "ARTEM"
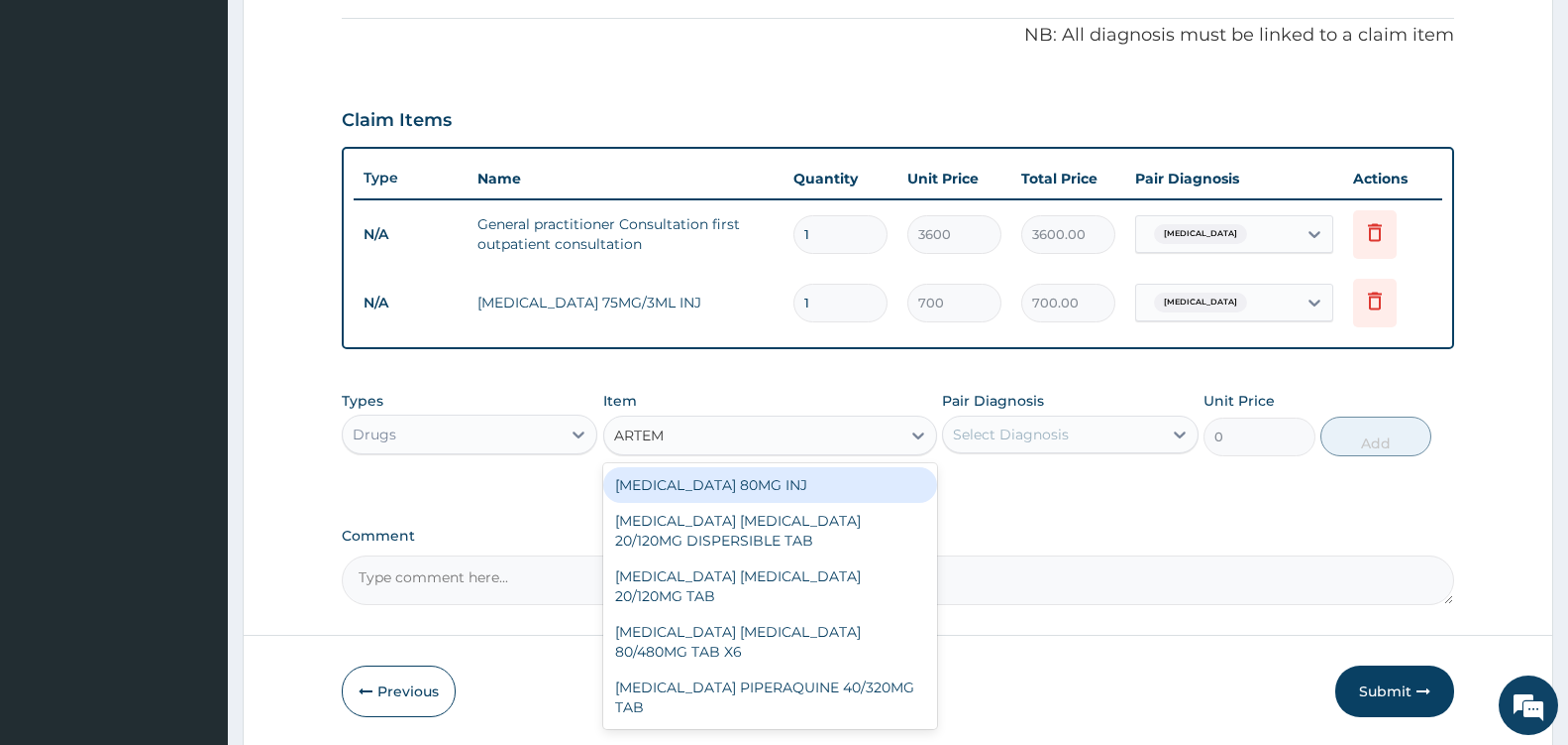
click at [847, 489] on div "[MEDICAL_DATA] 80MG INJ" at bounding box center [771, 485] width 334 height 36
type input "1400"
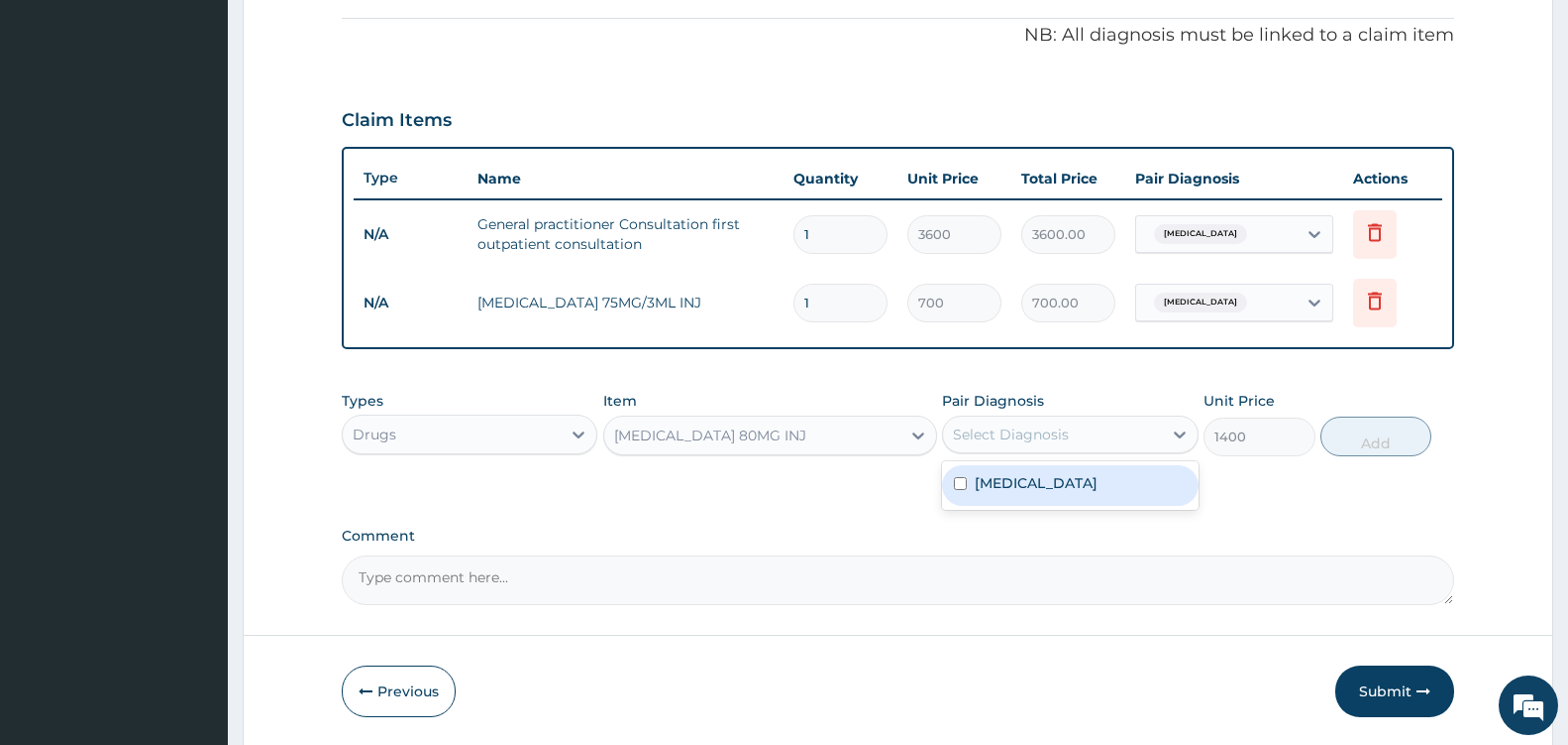
click at [1153, 439] on div "Select Diagnosis" at bounding box center [1052, 434] width 218 height 32
click at [1065, 483] on div "[MEDICAL_DATA]" at bounding box center [1070, 485] width 256 height 41
checkbox input "true"
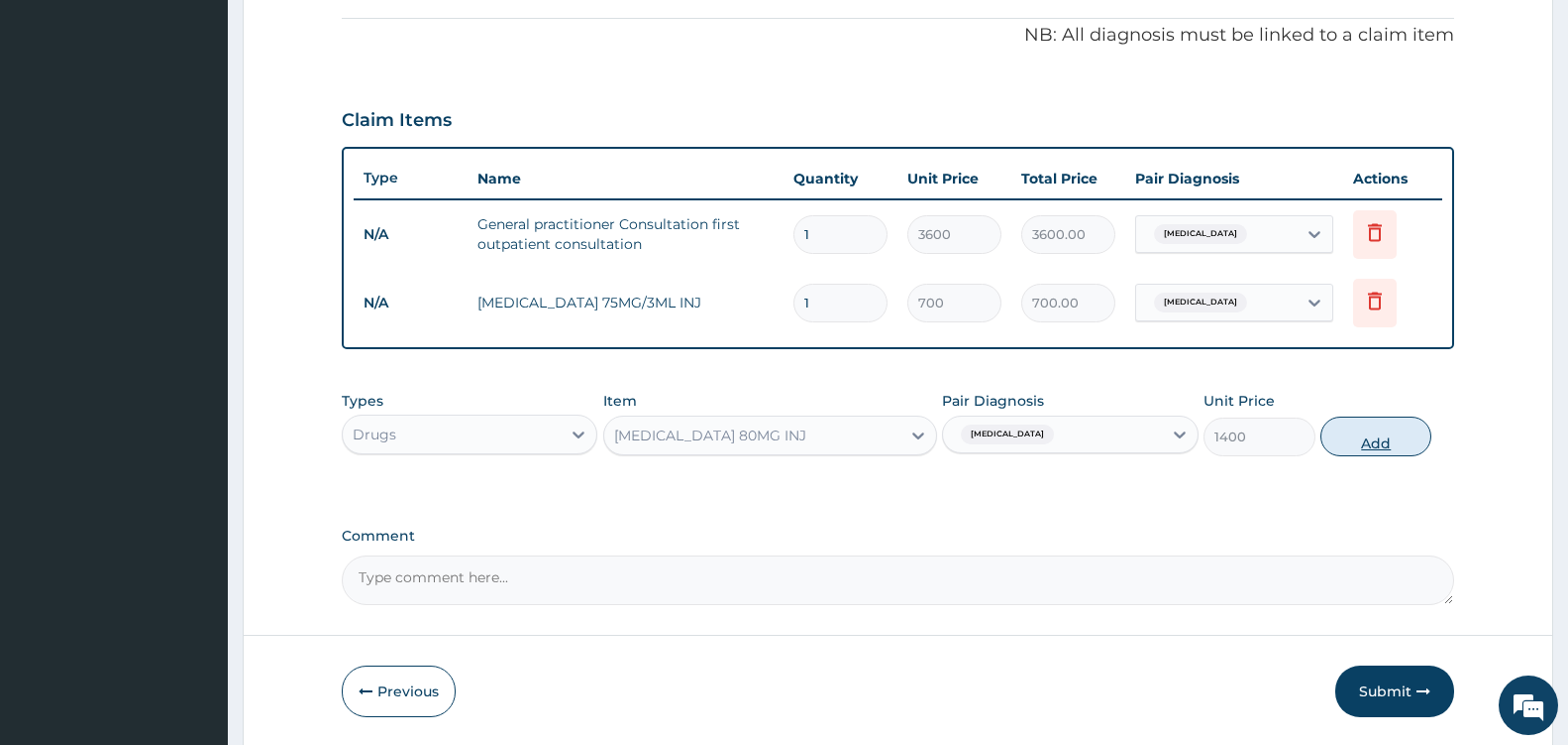
click at [1365, 442] on button "Add" at bounding box center [1376, 436] width 111 height 40
type input "0"
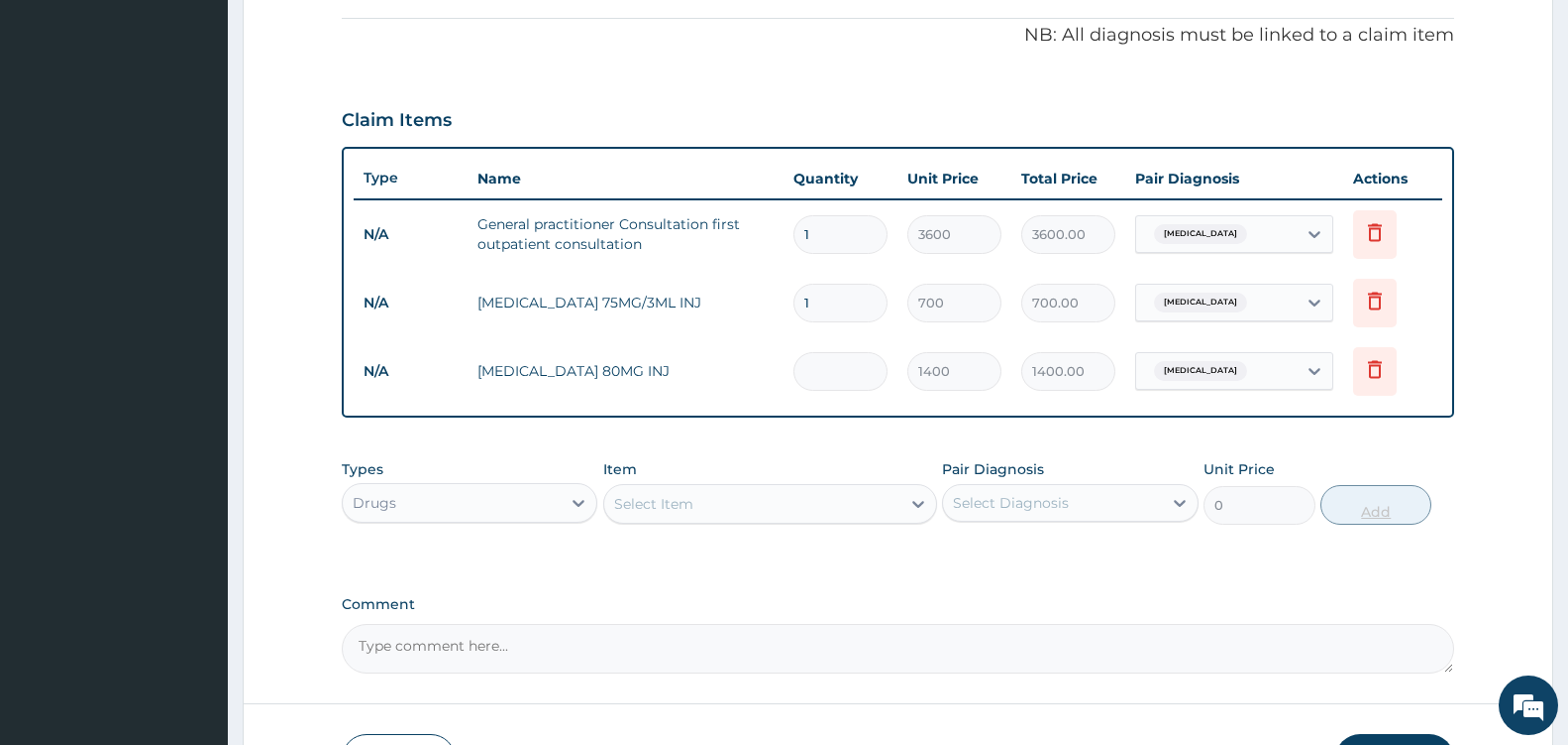
type input "0.00"
type input "2"
type input "2800.00"
type input "2"
click at [866, 507] on div "Select Item" at bounding box center [753, 504] width 296 height 32
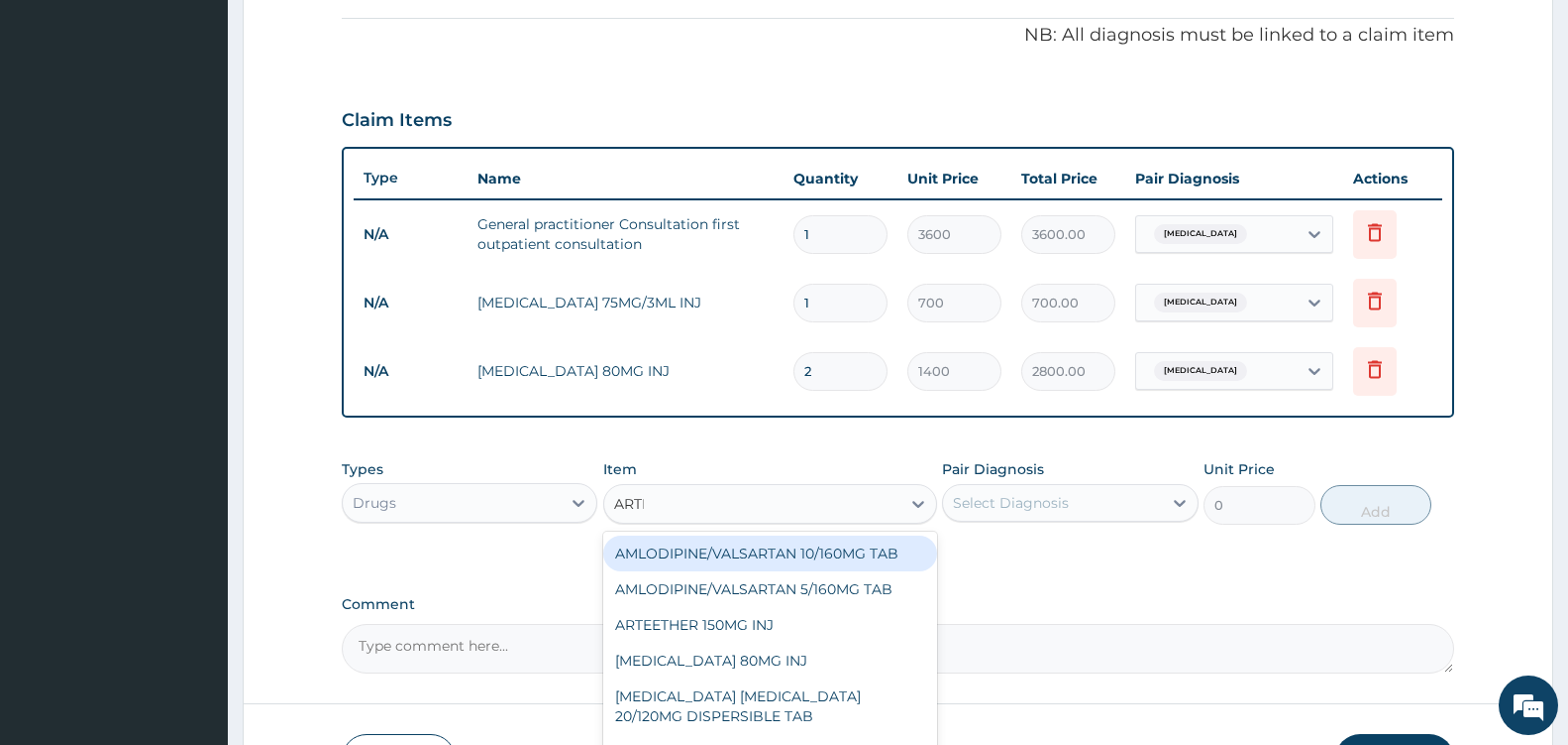
type input "ARTEM"
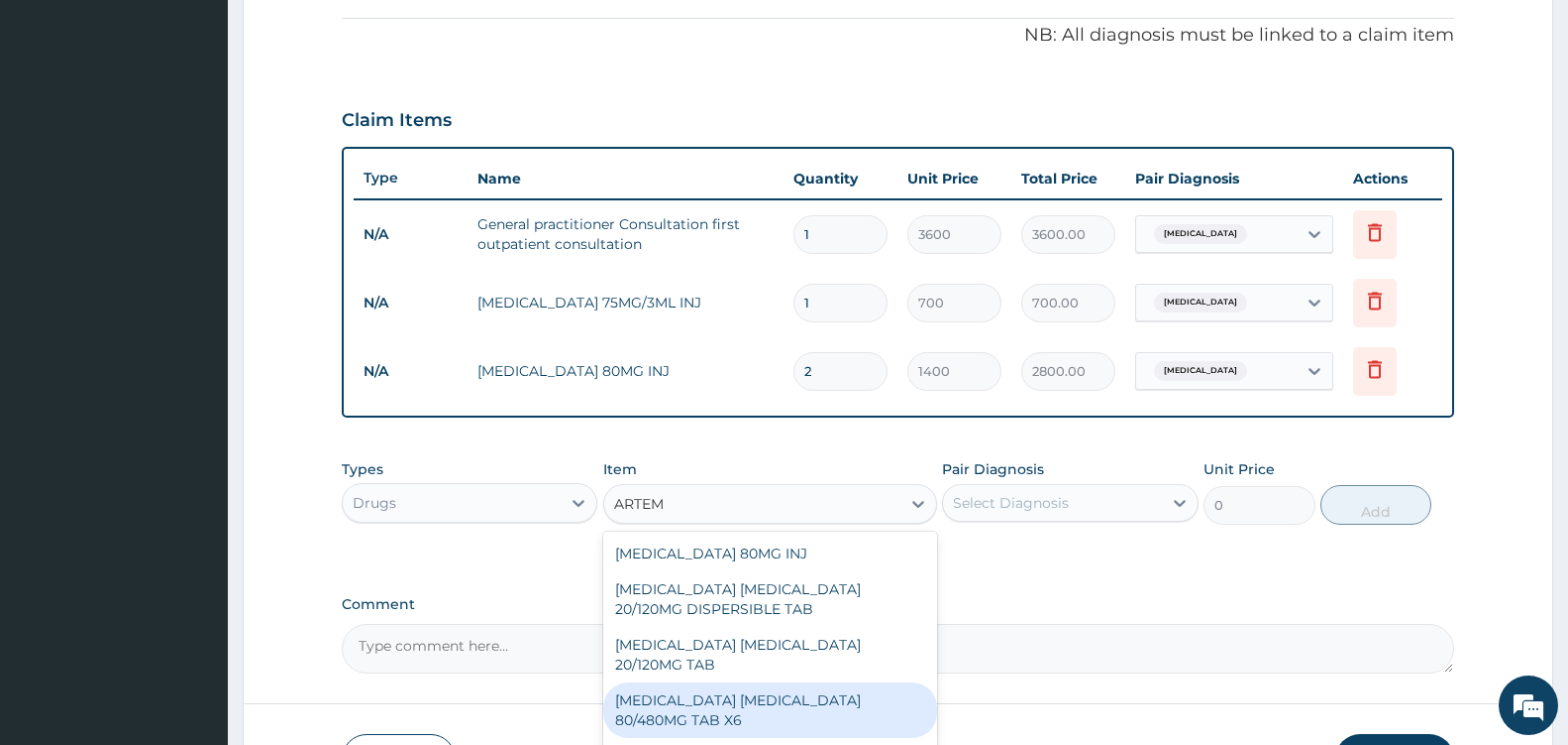
click at [866, 690] on div "[MEDICAL_DATA] [MEDICAL_DATA] 80/480MG TAB X6" at bounding box center [771, 710] width 334 height 56
type input "262.5"
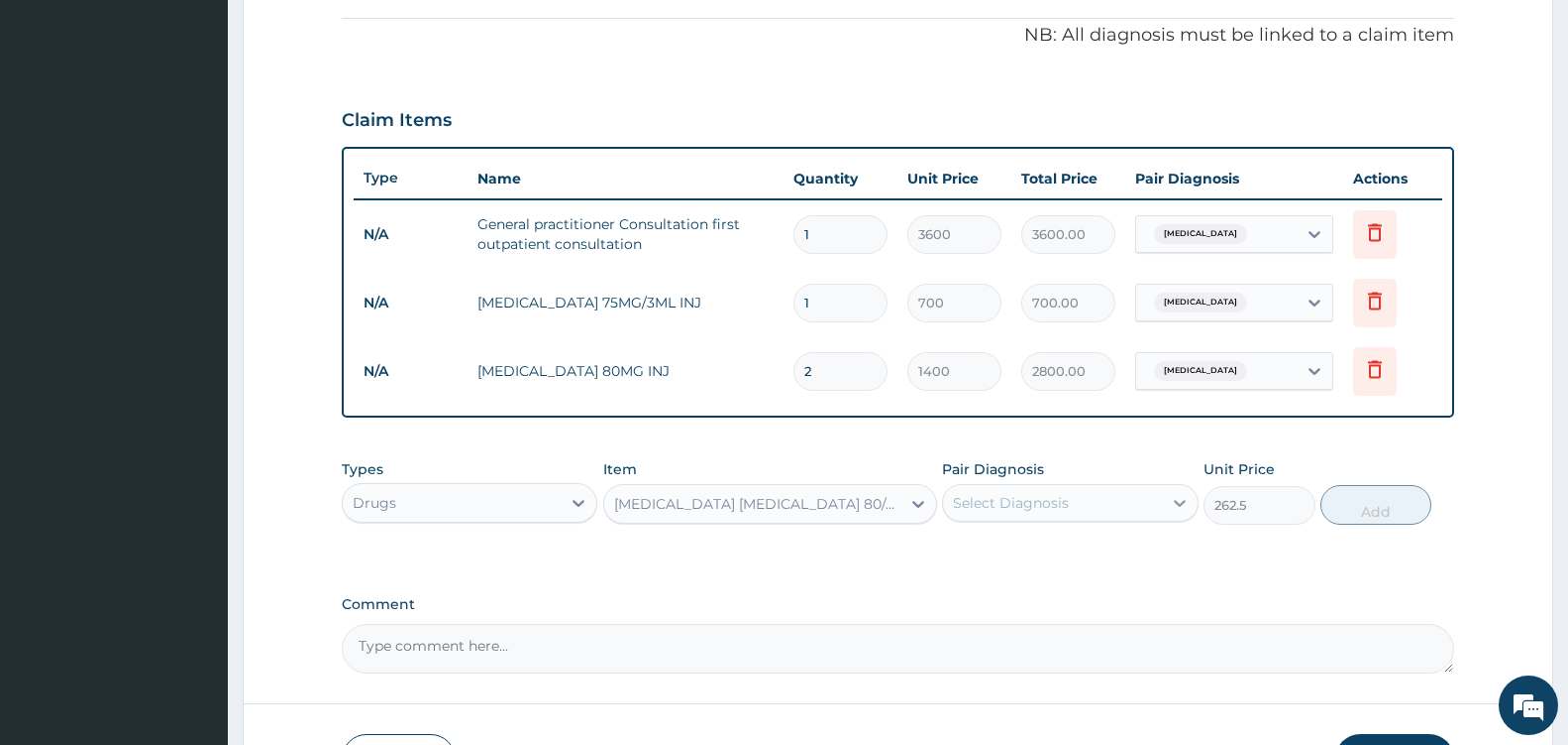
click at [1173, 494] on icon at bounding box center [1180, 503] width 20 height 20
click at [1038, 558] on div "[MEDICAL_DATA]" at bounding box center [1070, 553] width 256 height 41
checkbox input "true"
click at [1386, 506] on button "Add" at bounding box center [1376, 505] width 111 height 40
type input "0"
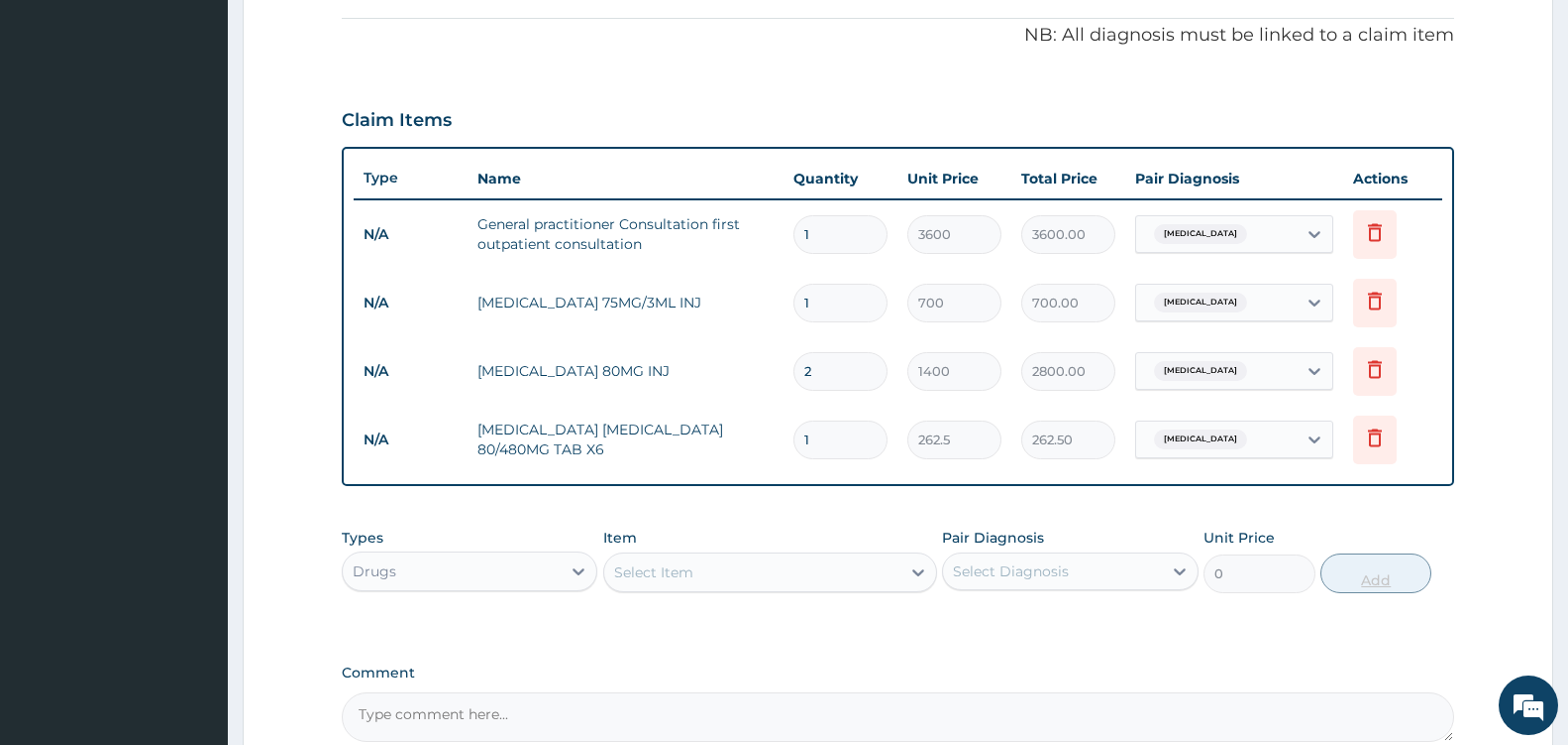
type input "0.00"
type input "6"
type input "1575.00"
type input "6"
click at [881, 565] on div "Select Item" at bounding box center [753, 572] width 296 height 32
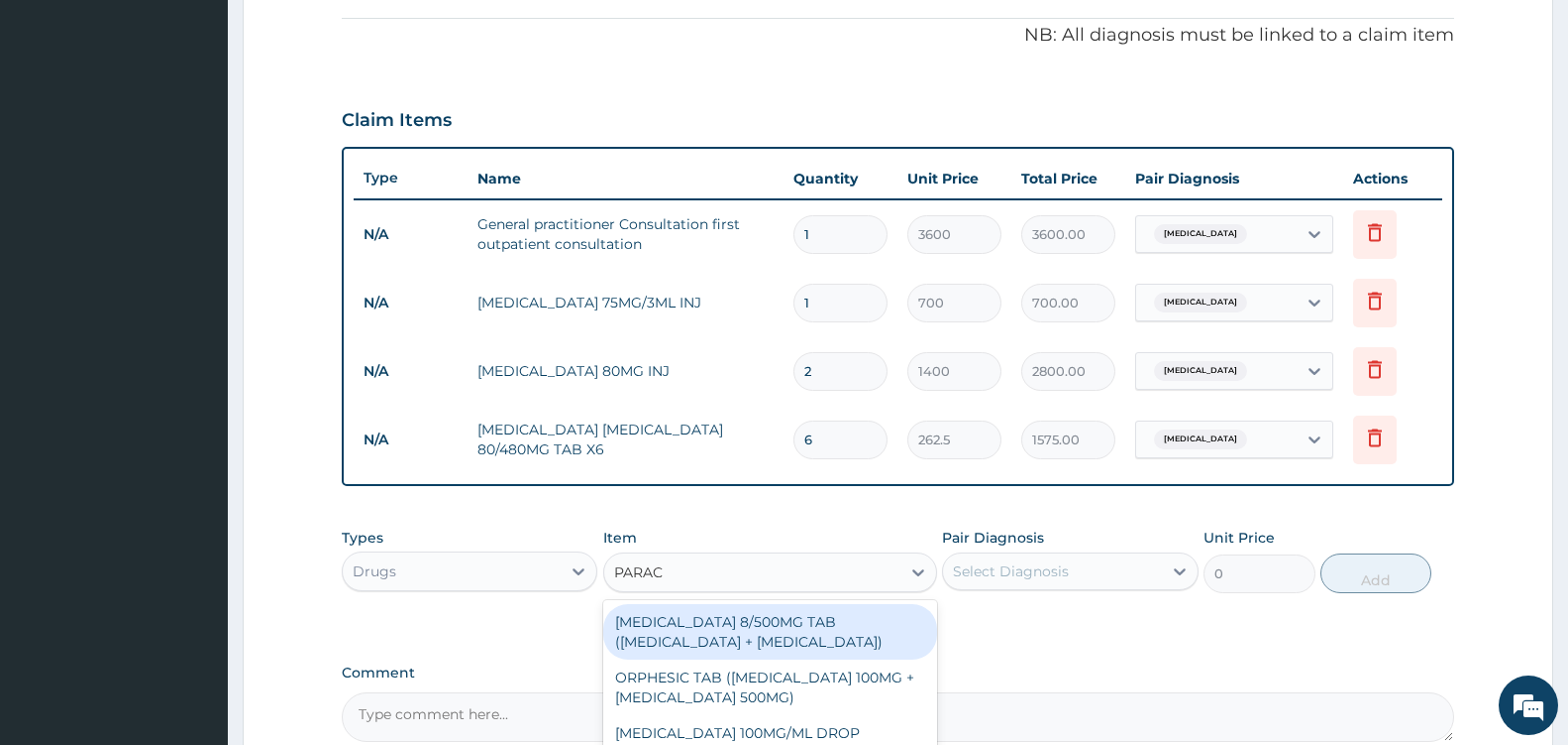
type input "PARACE"
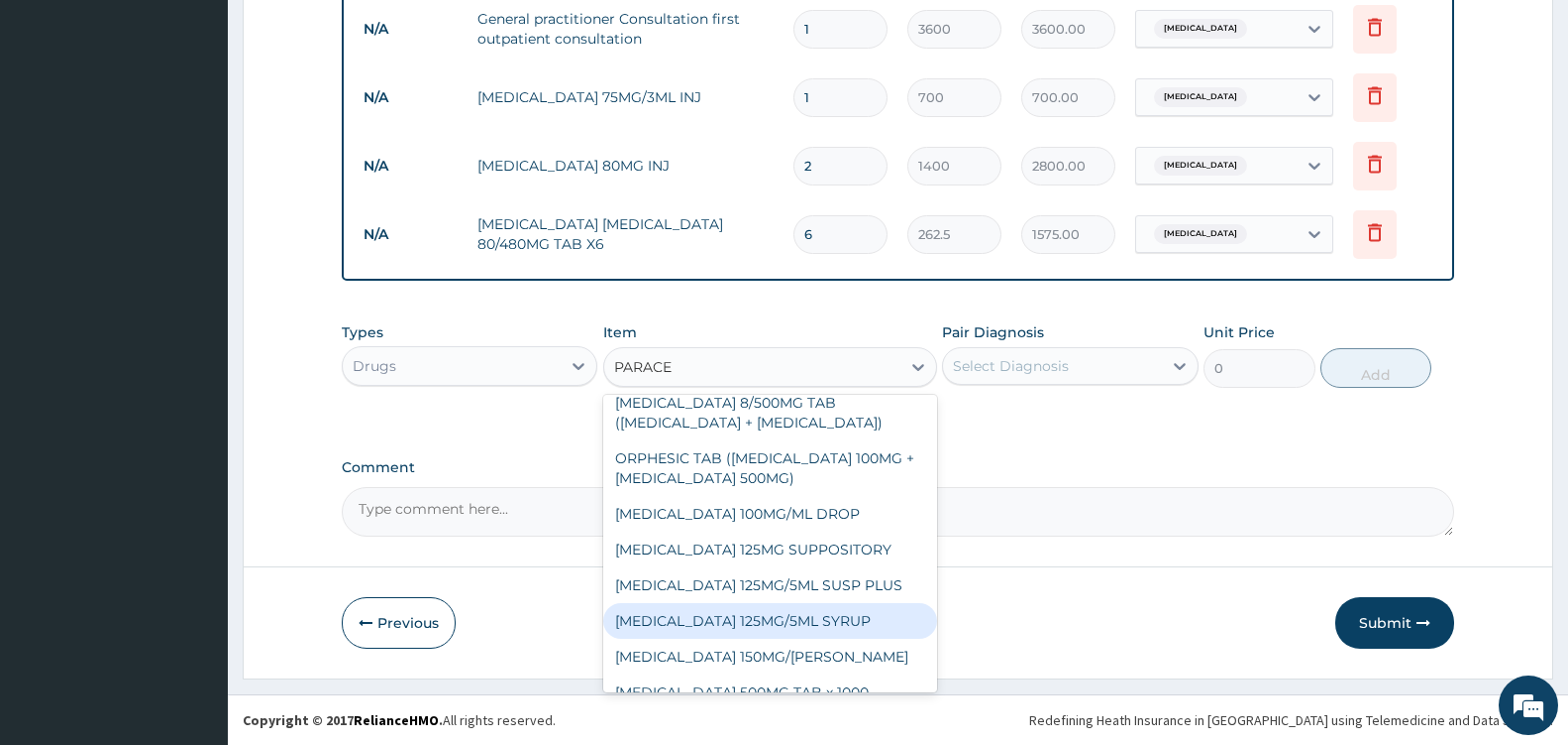
scroll to position [107, 0]
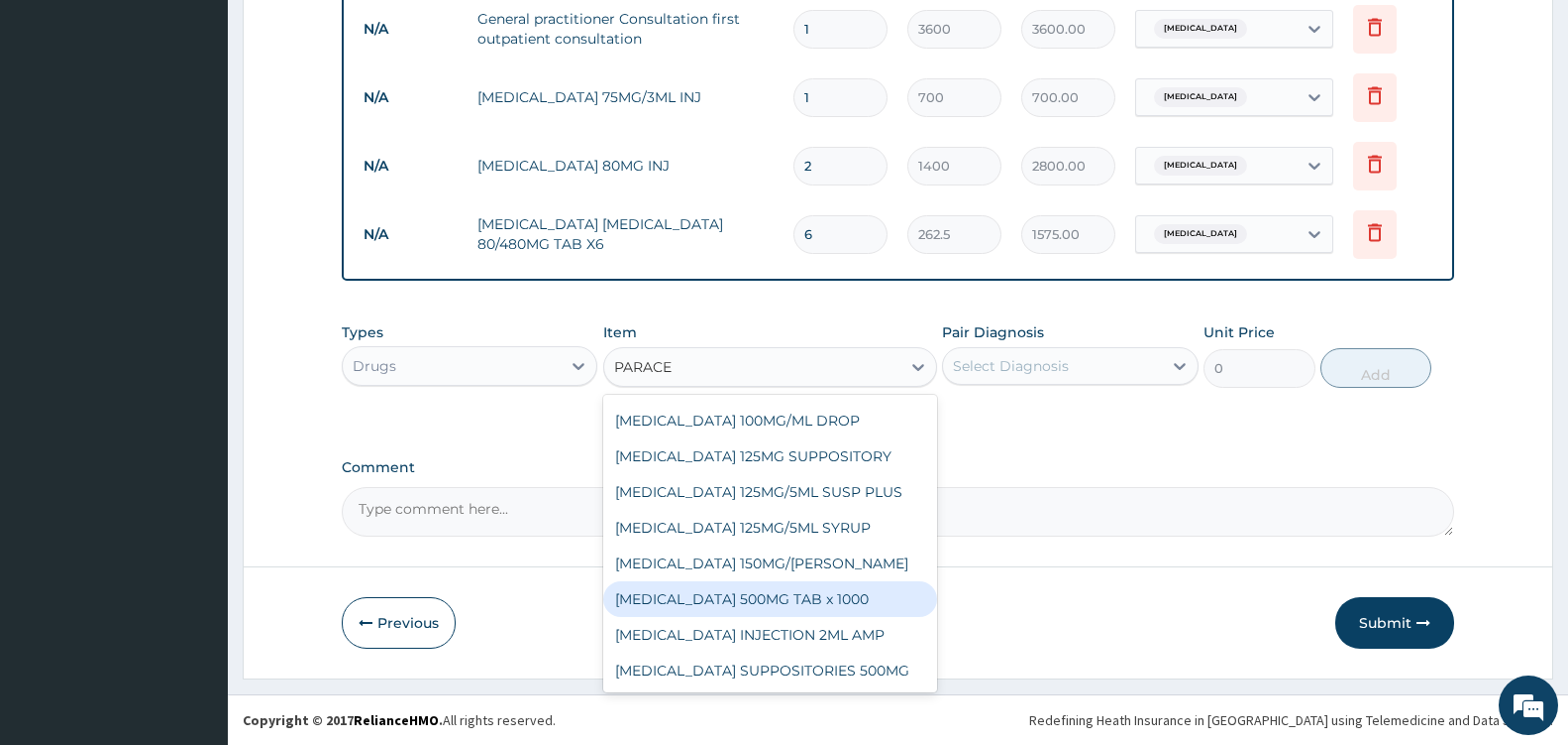
click at [815, 599] on div "[MEDICAL_DATA] 500MG TAB x 1000" at bounding box center [771, 599] width 334 height 36
type input "11.025"
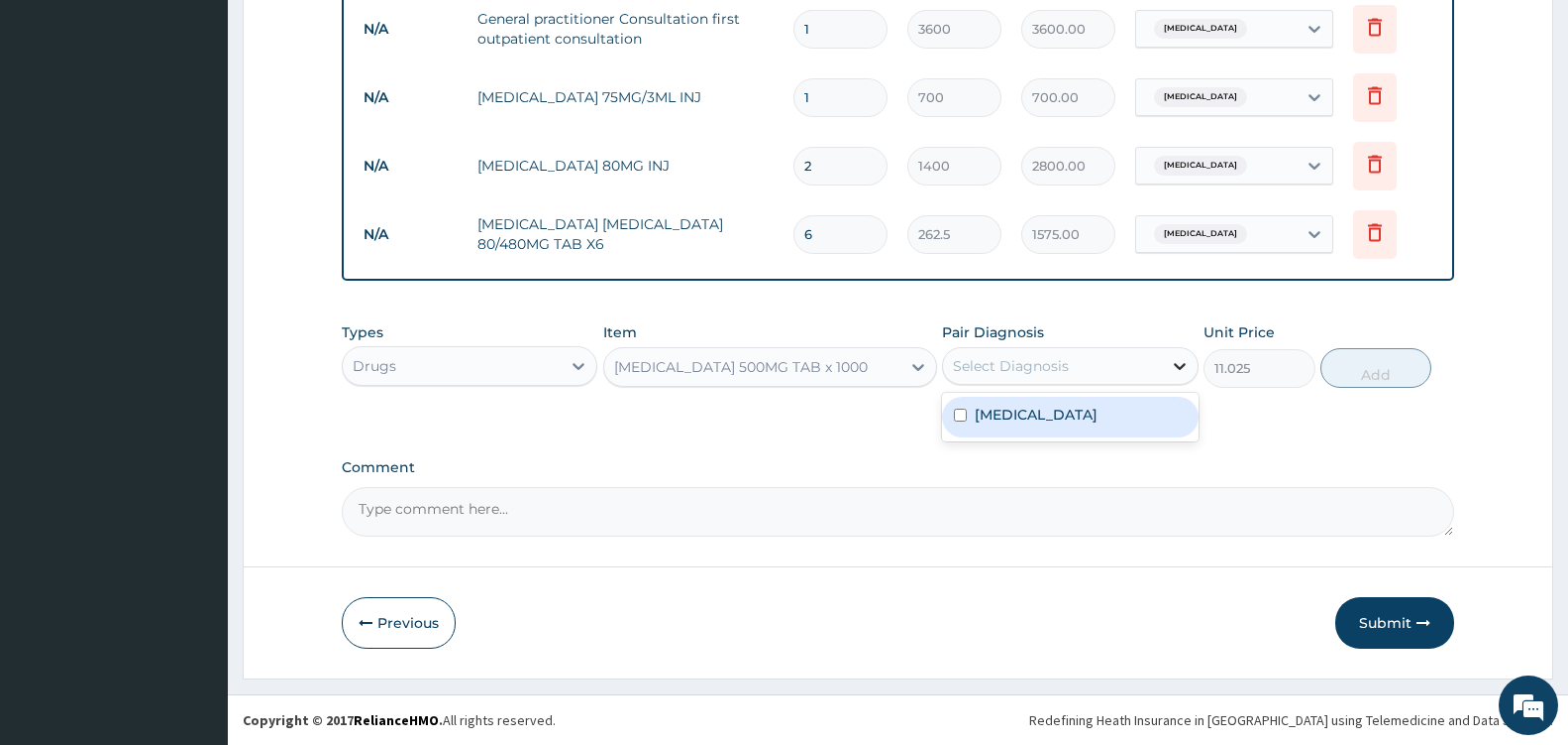
click at [1170, 370] on icon at bounding box center [1180, 366] width 20 height 20
click at [1097, 412] on div "[MEDICAL_DATA]" at bounding box center [1070, 417] width 256 height 41
checkbox input "true"
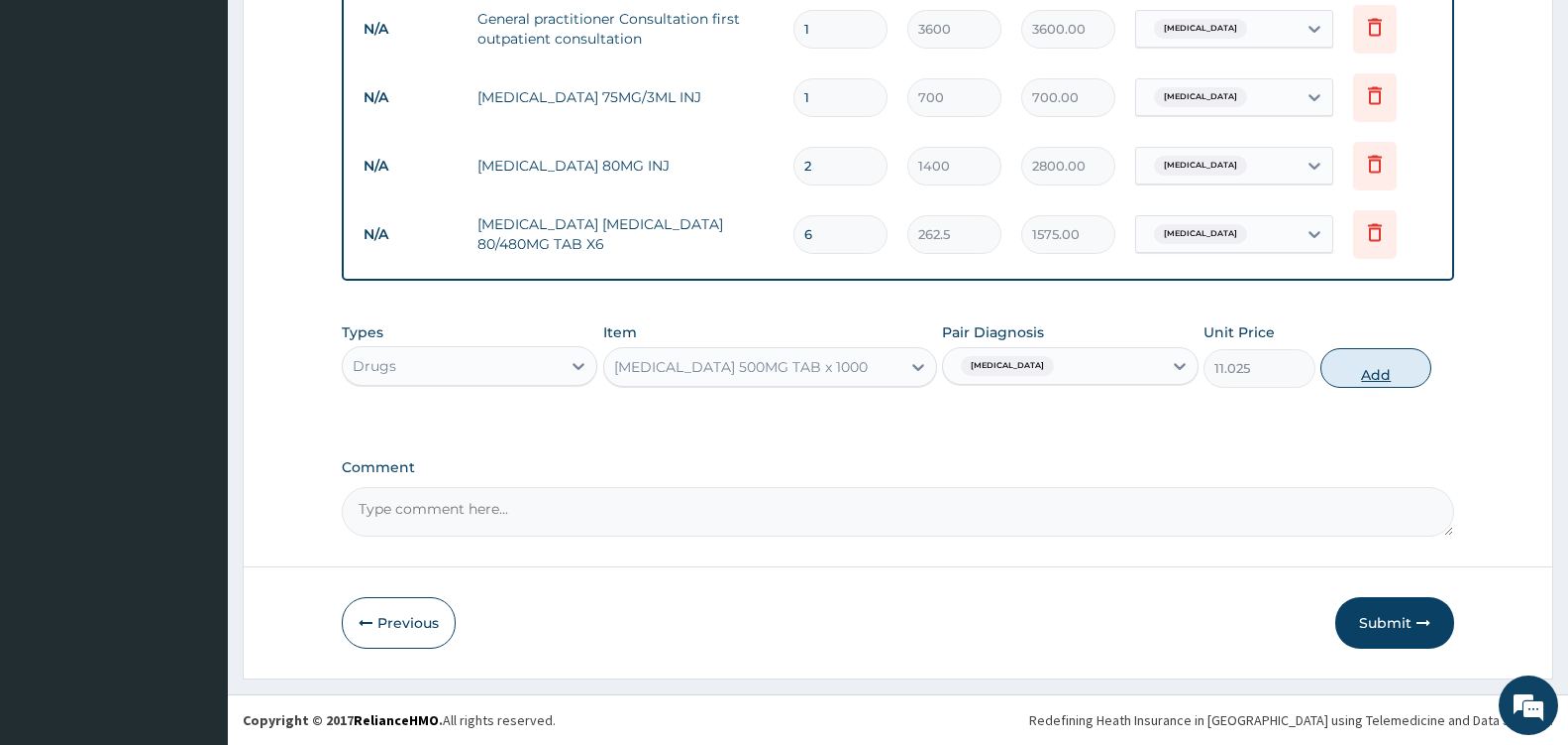
click at [1389, 374] on button "Add" at bounding box center [1376, 368] width 111 height 40
type input "0"
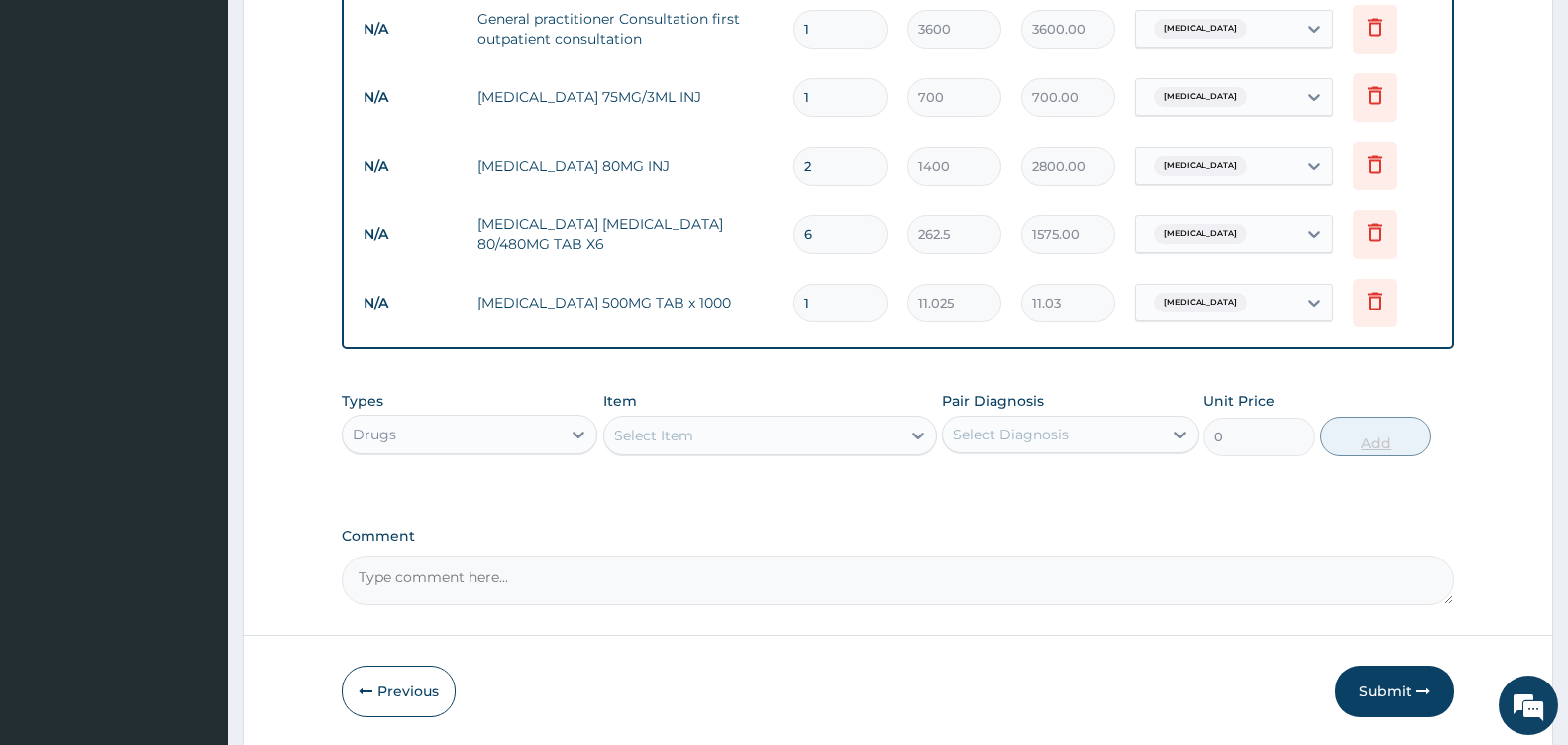
type input "18"
type input "198.45"
type input "18"
click at [1394, 696] on button "Submit" at bounding box center [1394, 691] width 119 height 52
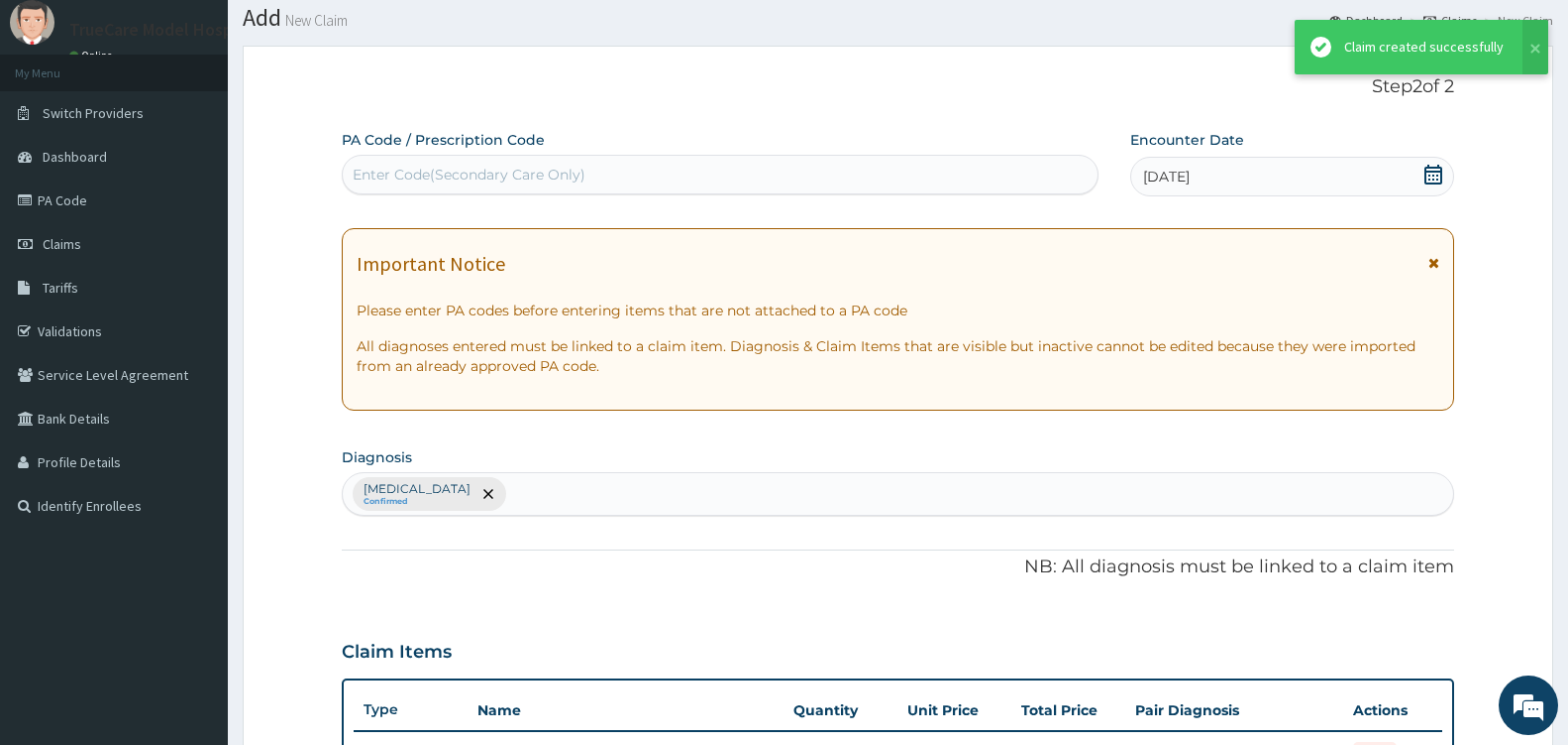
scroll to position [796, 0]
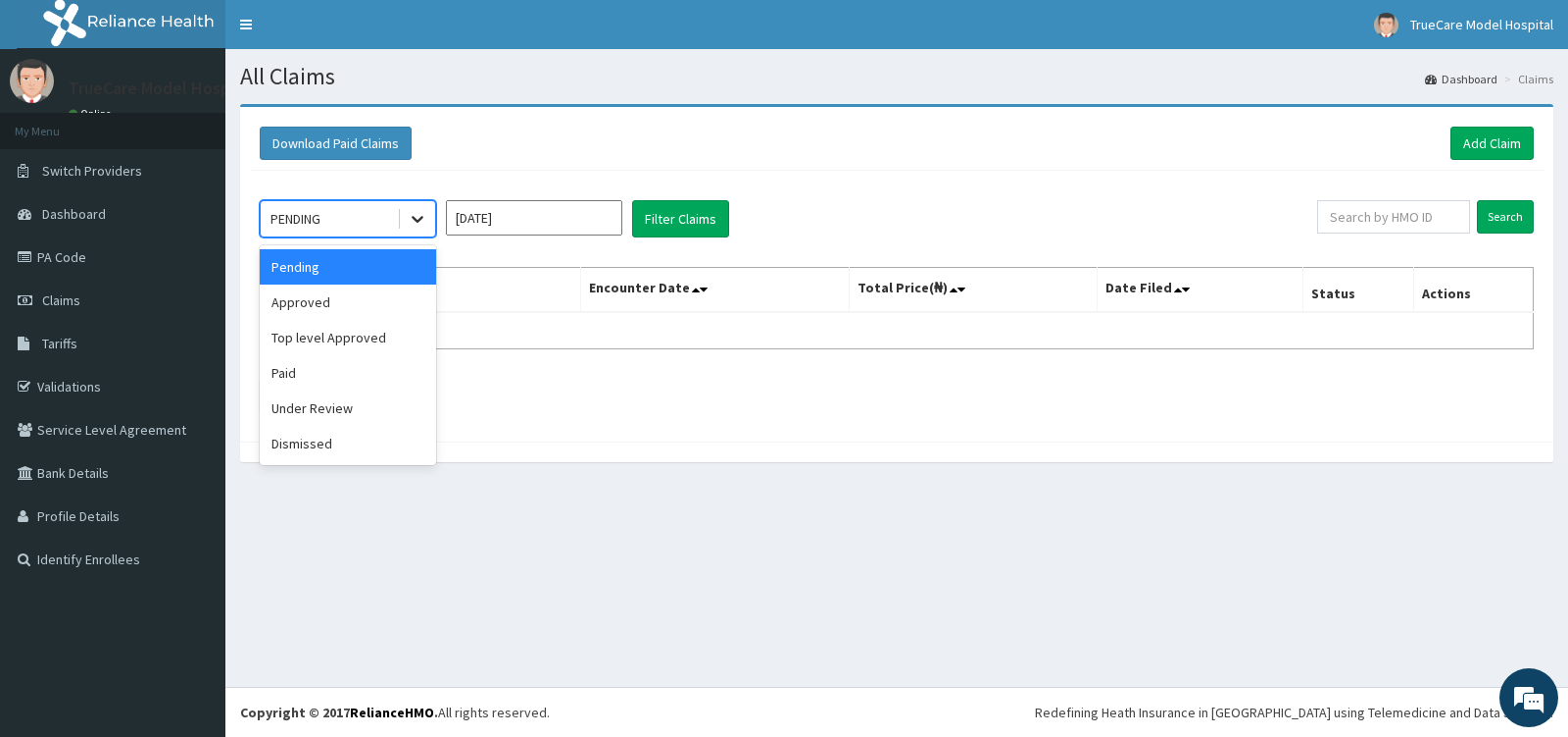
click at [421, 204] on div at bounding box center [418, 219] width 36 height 36
click at [391, 295] on div "Approved" at bounding box center [348, 303] width 176 height 36
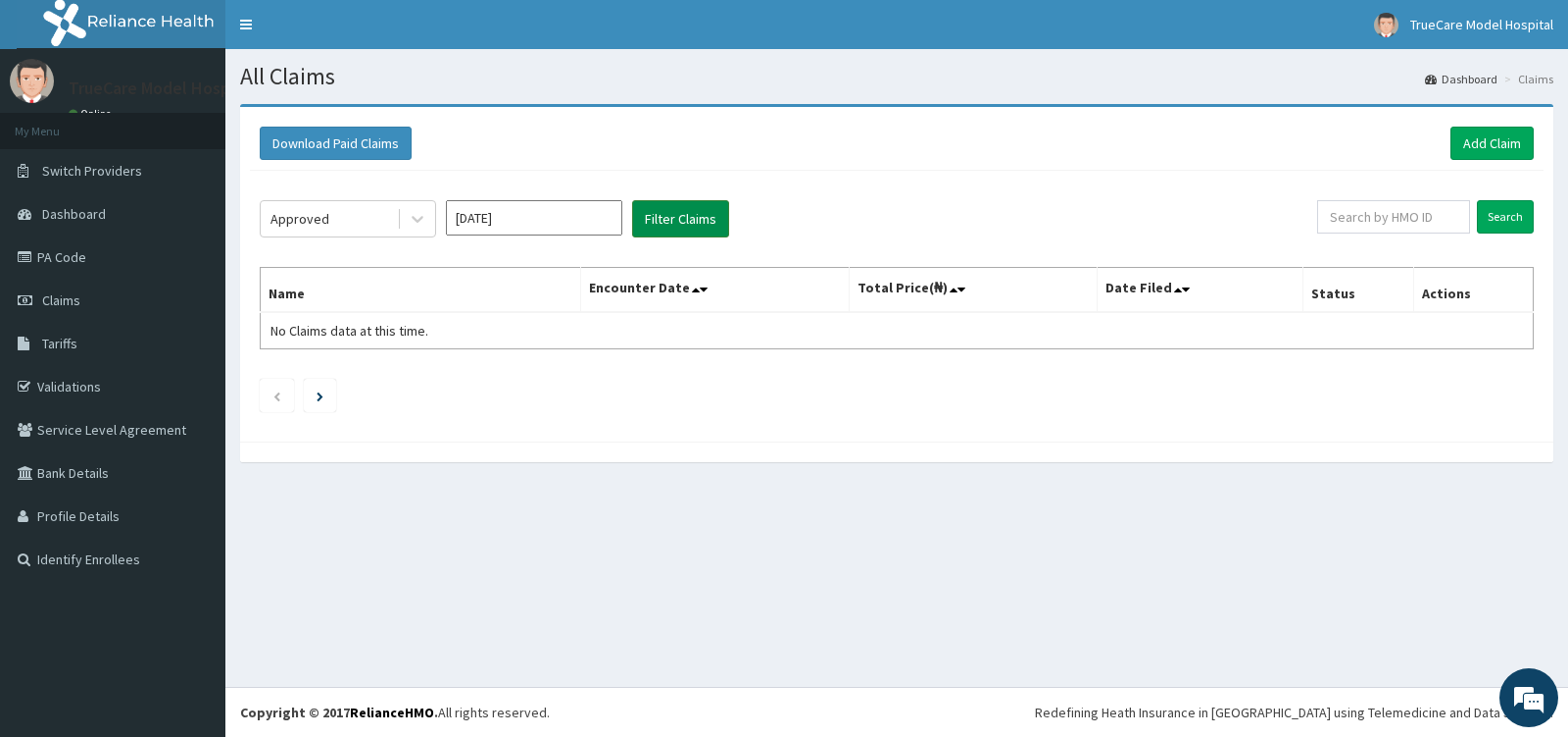
click at [651, 214] on button "Filter Claims" at bounding box center [680, 219] width 97 height 38
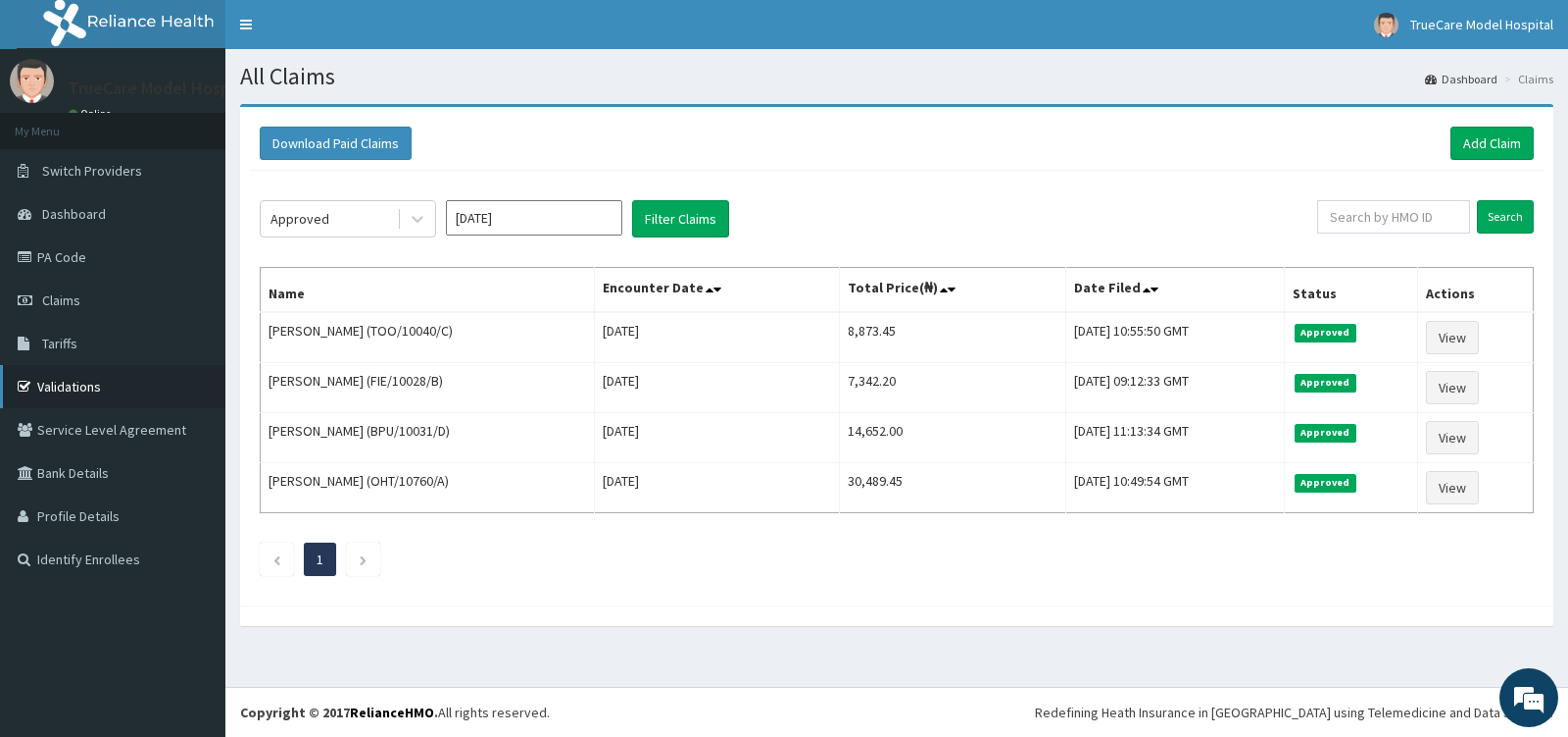
click at [65, 384] on link "Validations" at bounding box center [113, 387] width 225 height 44
